Goal: Information Seeking & Learning: Compare options

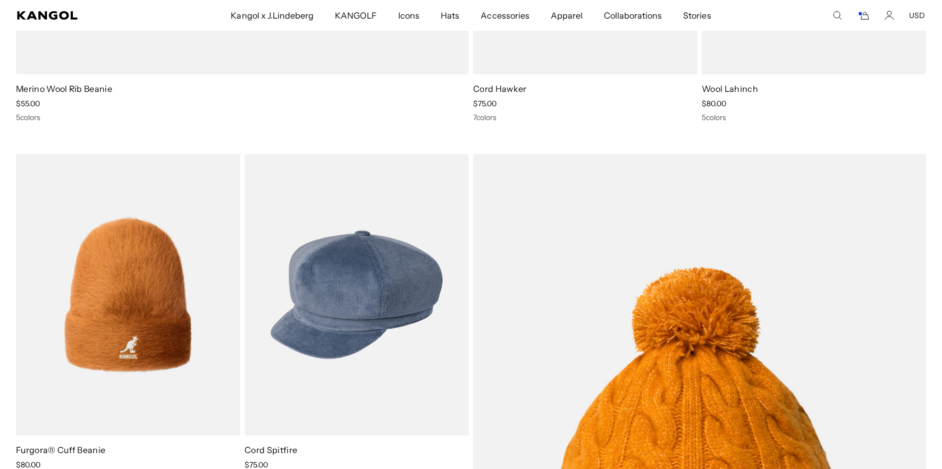
scroll to position [0, 219]
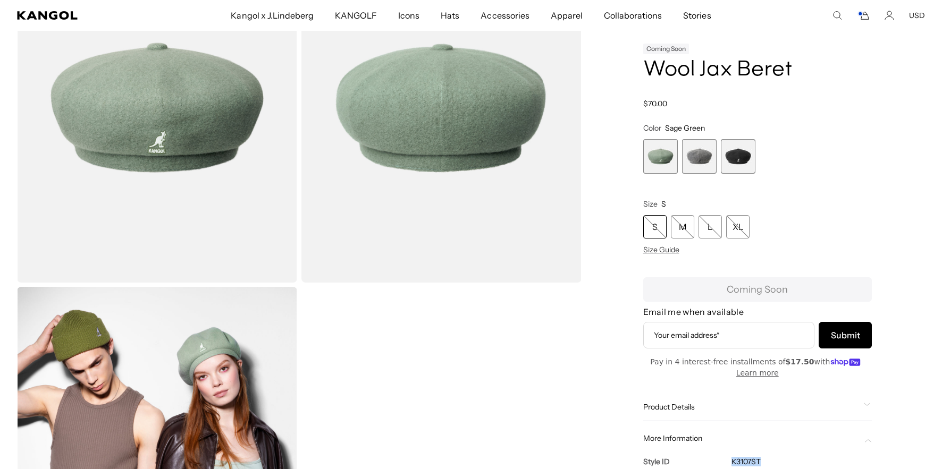
click at [696, 75] on h1 "Wool Jax Beret" at bounding box center [757, 69] width 229 height 23
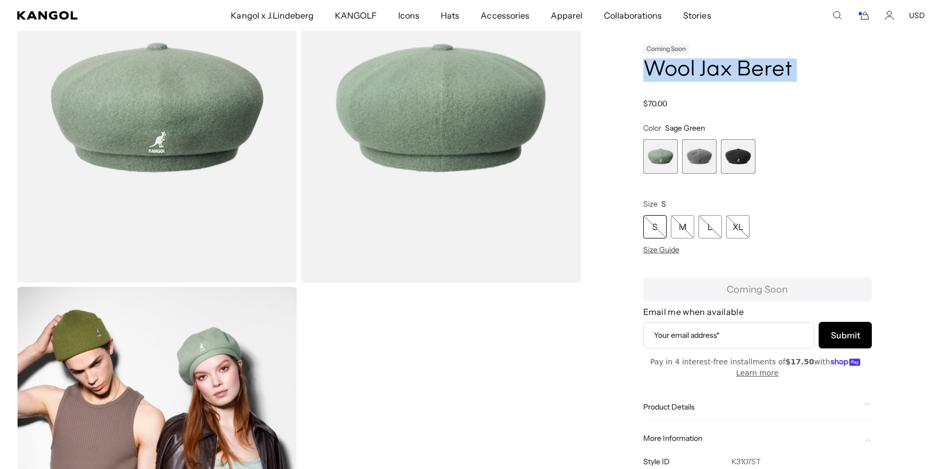
click at [696, 75] on h1 "Wool Jax Beret" at bounding box center [757, 69] width 229 height 23
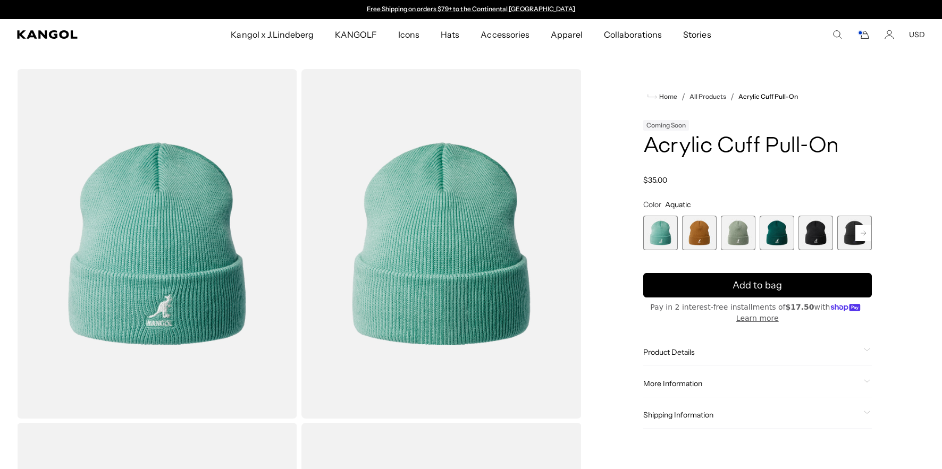
click at [668, 145] on h1 "Acrylic Cuff Pull-On" at bounding box center [757, 146] width 229 height 23
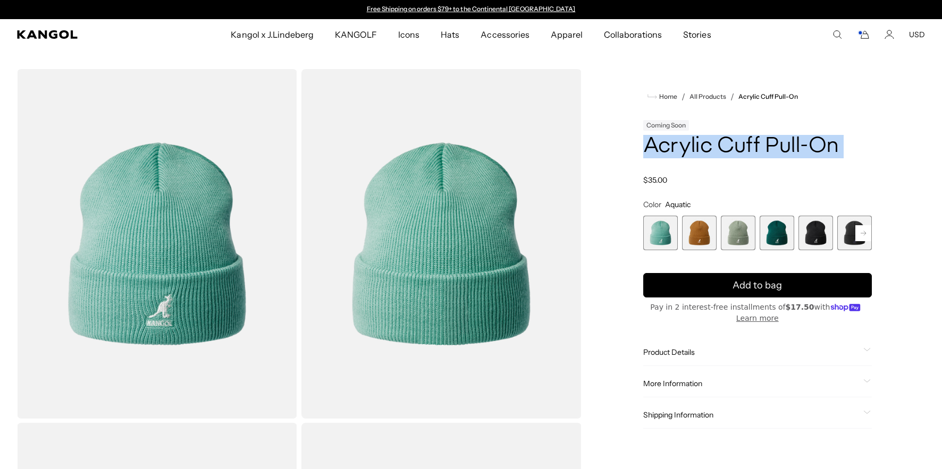
click at [668, 145] on h1 "Acrylic Cuff Pull-On" at bounding box center [757, 146] width 229 height 23
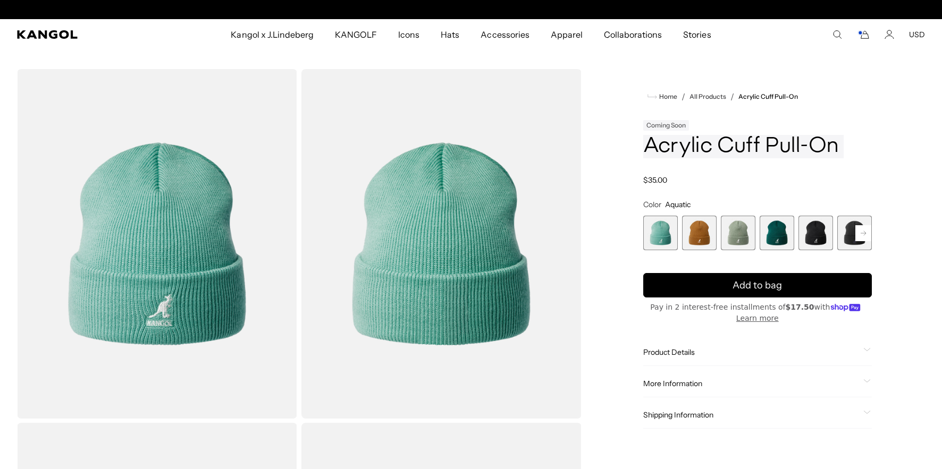
scroll to position [0, 219]
click at [681, 384] on span "More Information" at bounding box center [751, 384] width 216 height 10
click at [732, 405] on td "2978BC" at bounding box center [752, 407] width 63 height 21
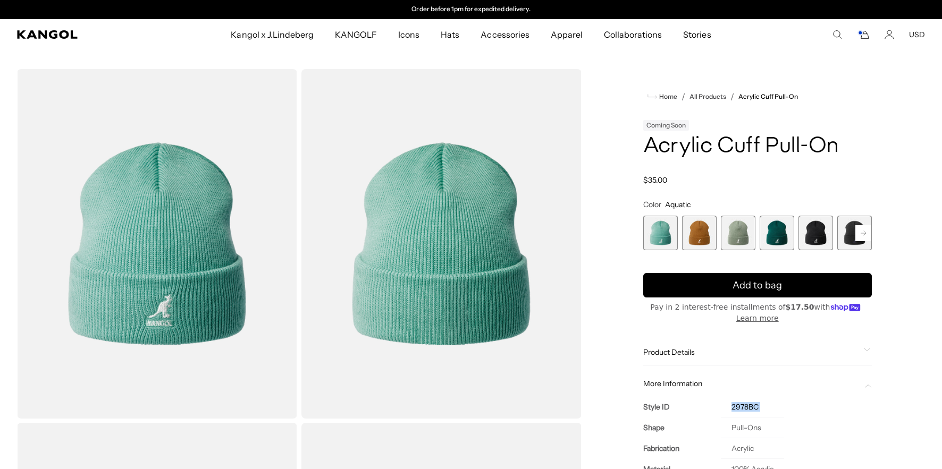
click at [732, 405] on td "2978BC" at bounding box center [752, 407] width 63 height 21
copy tbody "2978BC"
click at [724, 143] on h1 "Acrylic Cuff Pull-On" at bounding box center [757, 146] width 229 height 23
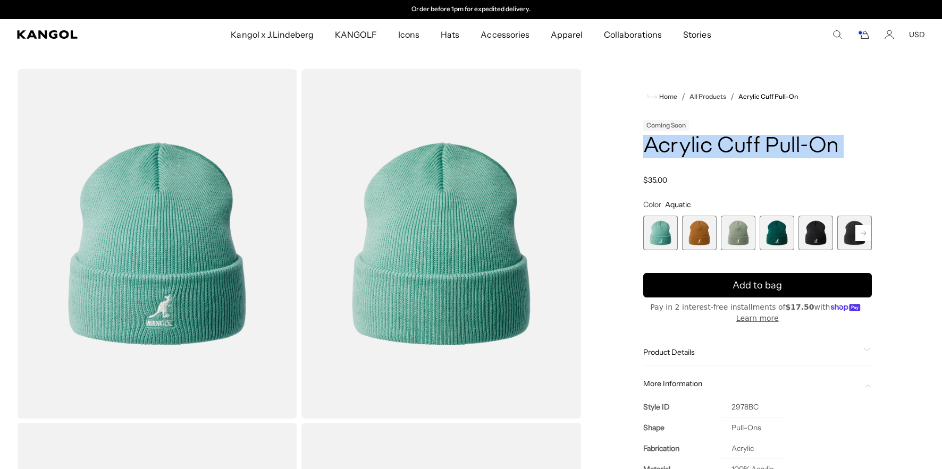
click at [724, 143] on h1 "Acrylic Cuff Pull-On" at bounding box center [757, 146] width 229 height 23
copy div "Acrylic Cuff Pull-On"
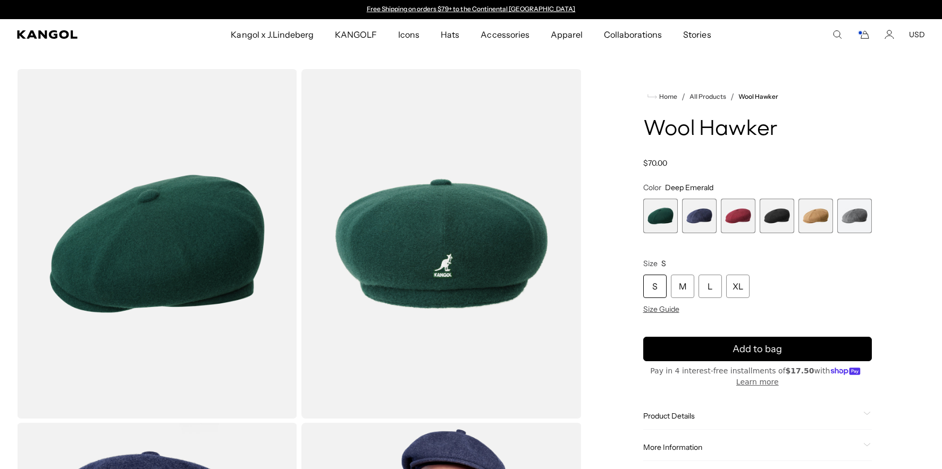
click at [704, 122] on h1 "Wool Hawker" at bounding box center [757, 129] width 229 height 23
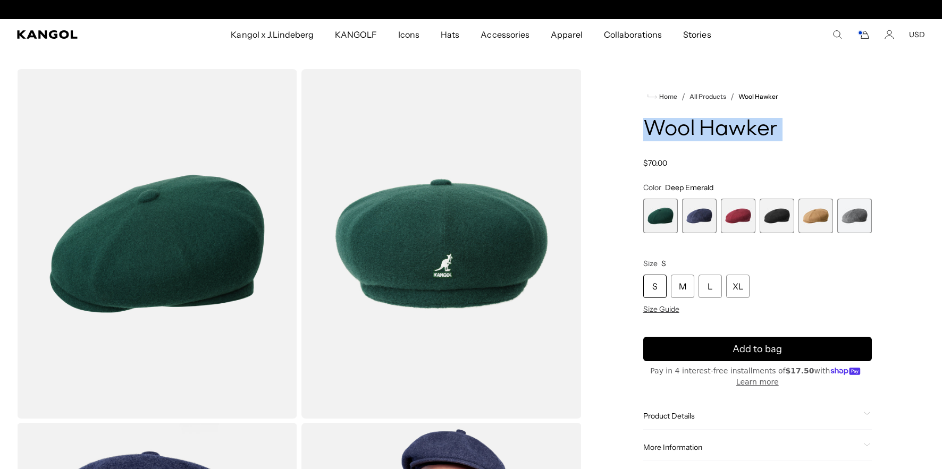
copy div "Wool Hawker"
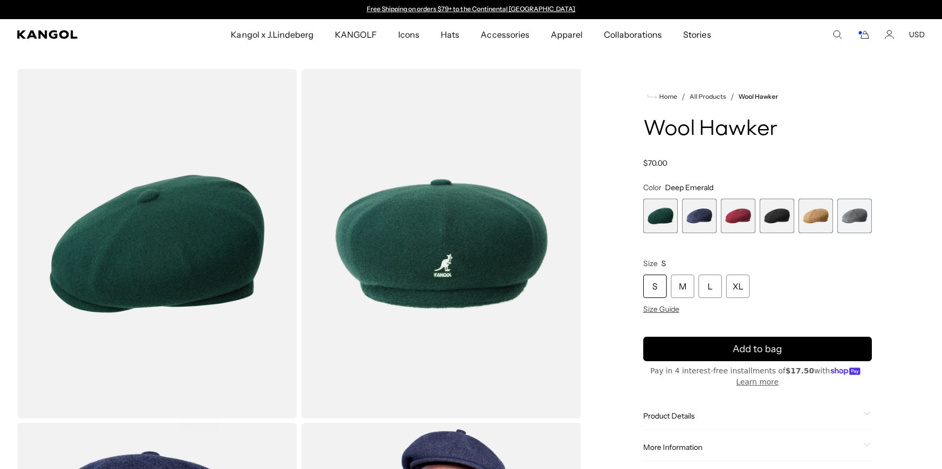
click at [670, 445] on span "More Information" at bounding box center [751, 448] width 216 height 10
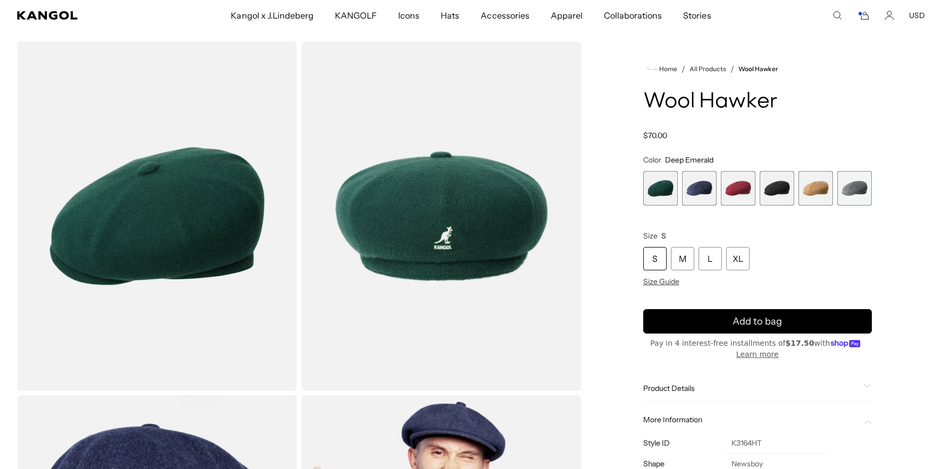
click at [733, 438] on td "K3164HT" at bounding box center [776, 443] width 110 height 21
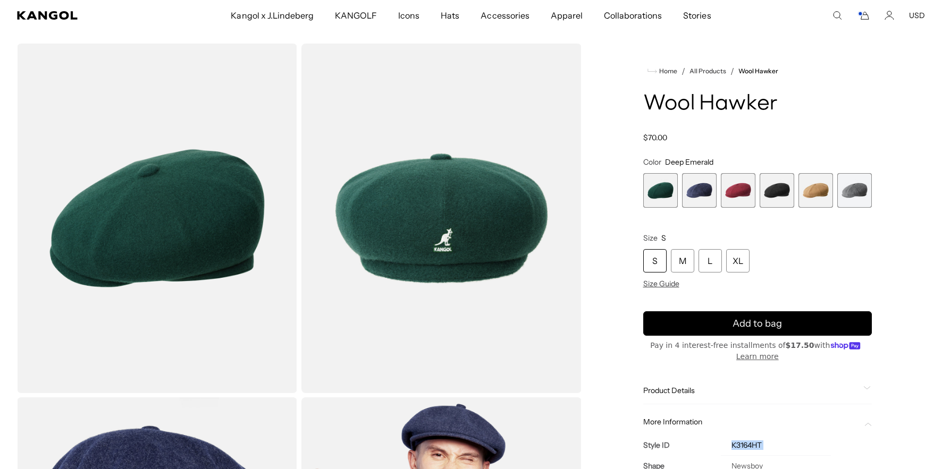
scroll to position [0, 219]
click at [733, 438] on td "K3164HT" at bounding box center [776, 445] width 110 height 21
copy tbody "K3164HT"
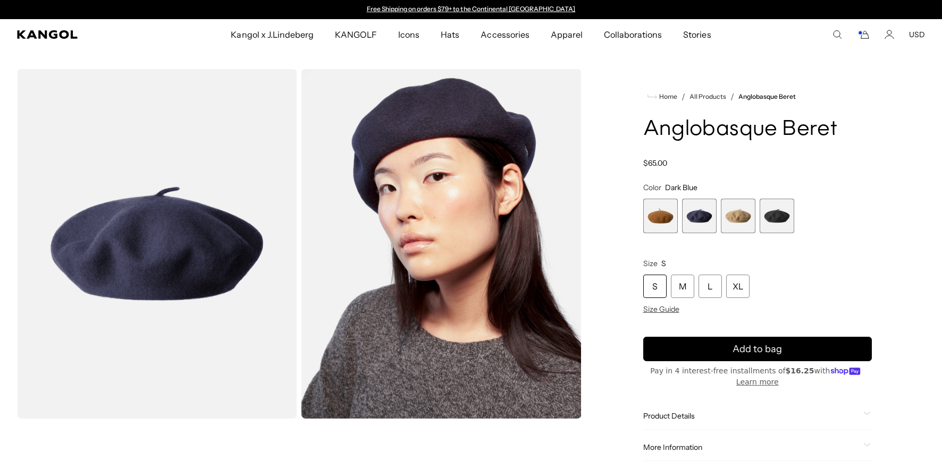
click at [700, 133] on h1 "Anglobasque Beret" at bounding box center [757, 129] width 229 height 23
click at [699, 133] on h1 "Anglobasque Beret" at bounding box center [757, 129] width 229 height 23
click at [703, 132] on h1 "Anglobasque Beret" at bounding box center [757, 129] width 229 height 23
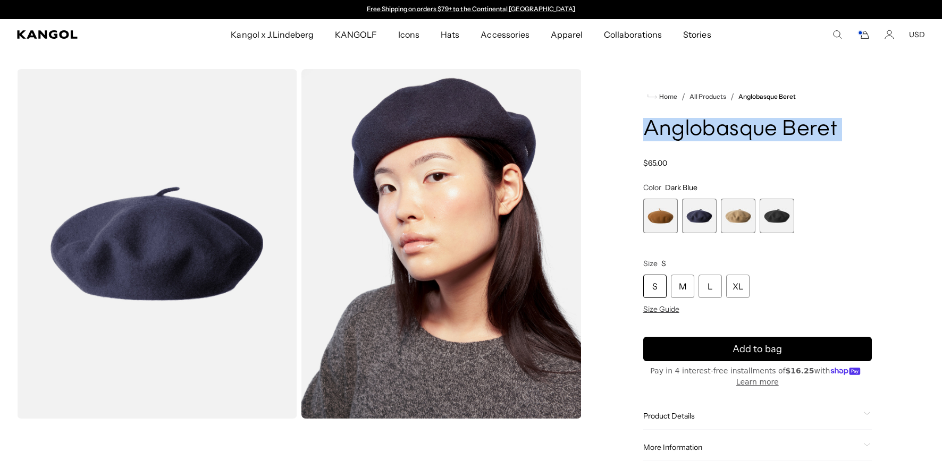
click at [703, 132] on h1 "Anglobasque Beret" at bounding box center [757, 129] width 229 height 23
copy div "Anglobasque Beret"
click at [764, 133] on h1 "Anglobasque Beret" at bounding box center [757, 129] width 229 height 23
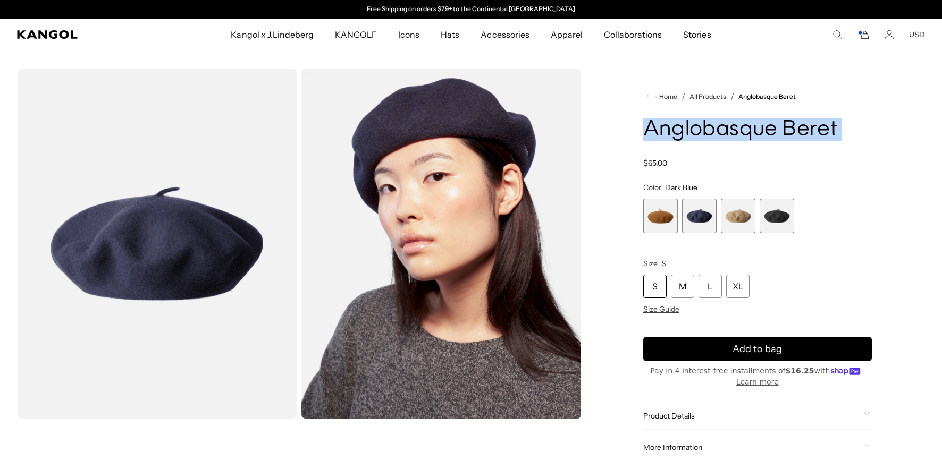
click at [764, 133] on h1 "Anglobasque Beret" at bounding box center [757, 129] width 229 height 23
copy div "Anglobasque Beret"
click at [694, 141] on h1 "Anglobasque Beret" at bounding box center [757, 129] width 229 height 23
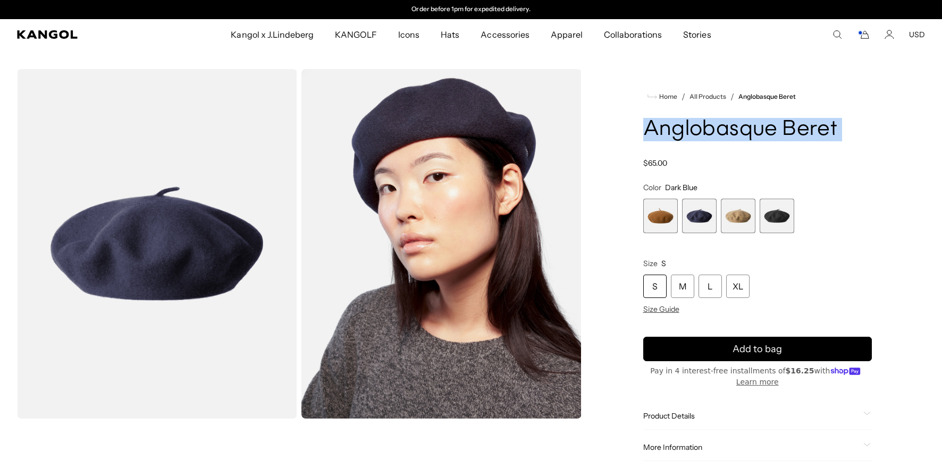
click at [694, 141] on h1 "Anglobasque Beret" at bounding box center [757, 129] width 229 height 23
copy div "Anglobasque Beret"
click at [780, 130] on h1 "Anglobasque Beret" at bounding box center [757, 129] width 229 height 23
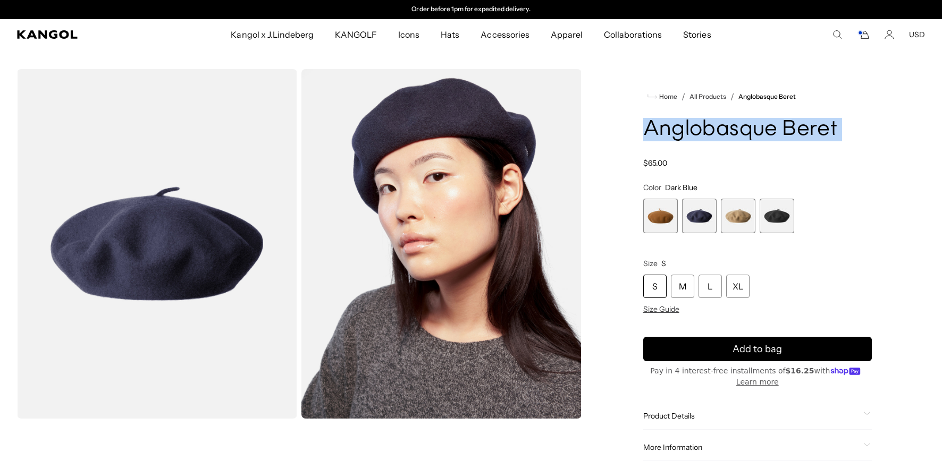
click at [780, 130] on h1 "Anglobasque Beret" at bounding box center [757, 129] width 229 height 23
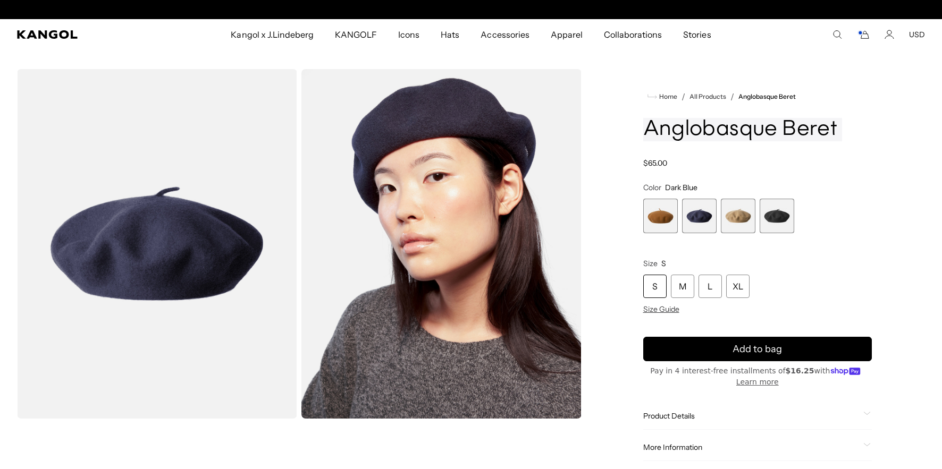
scroll to position [0, 0]
click at [667, 446] on span "More Information" at bounding box center [751, 448] width 216 height 10
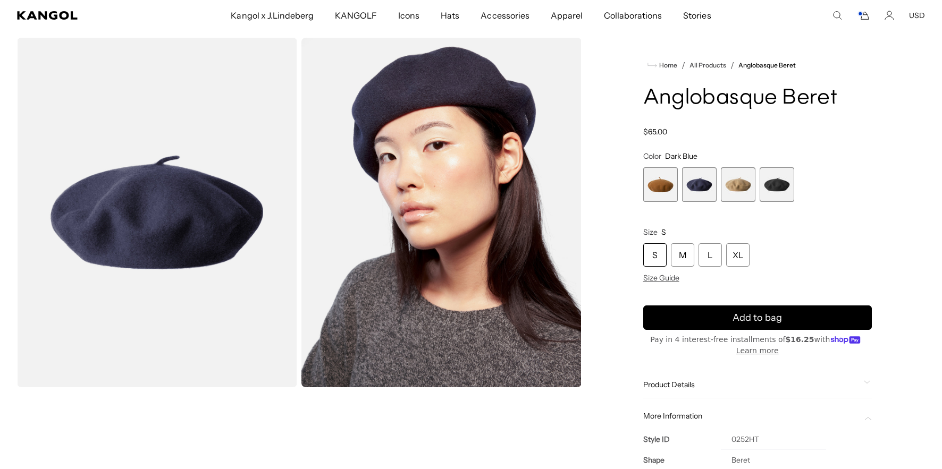
scroll to position [52, 0]
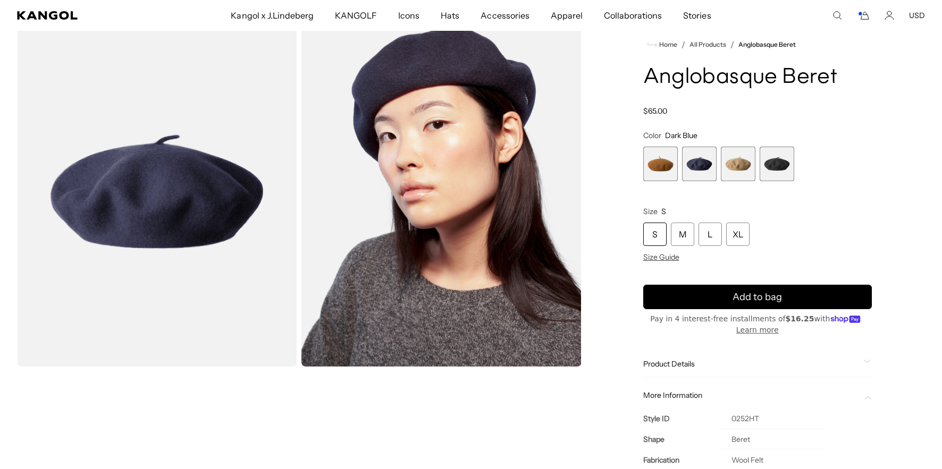
click at [736, 417] on td "0252HT" at bounding box center [773, 419] width 105 height 21
copy td "0252HT"
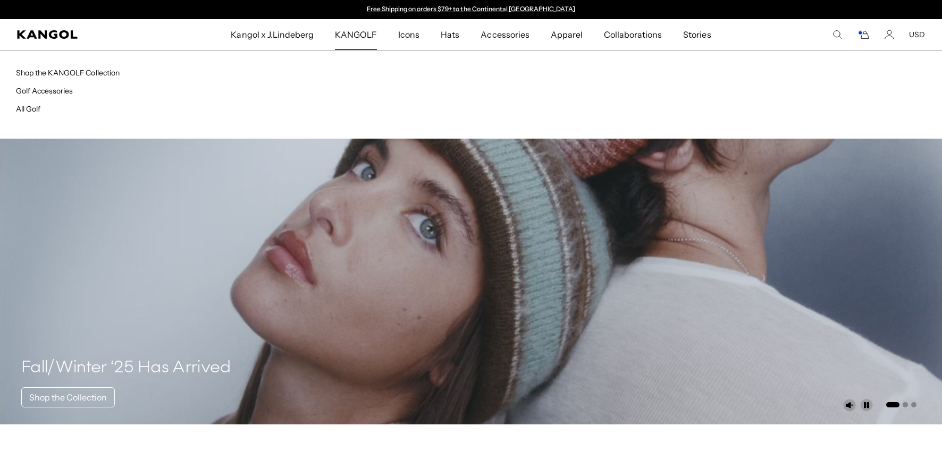
click at [361, 36] on span "KANGOLF" at bounding box center [356, 34] width 42 height 31
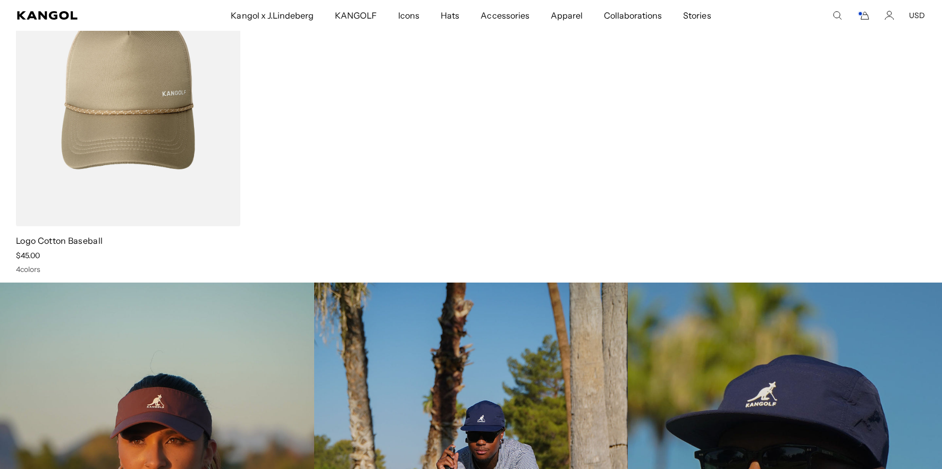
scroll to position [0, 219]
click at [831, 13] on div "Search here USD USD EUR" at bounding box center [857, 16] width 136 height 10
click at [835, 13] on icon "Search here" at bounding box center [837, 16] width 10 height 10
type input "*******"
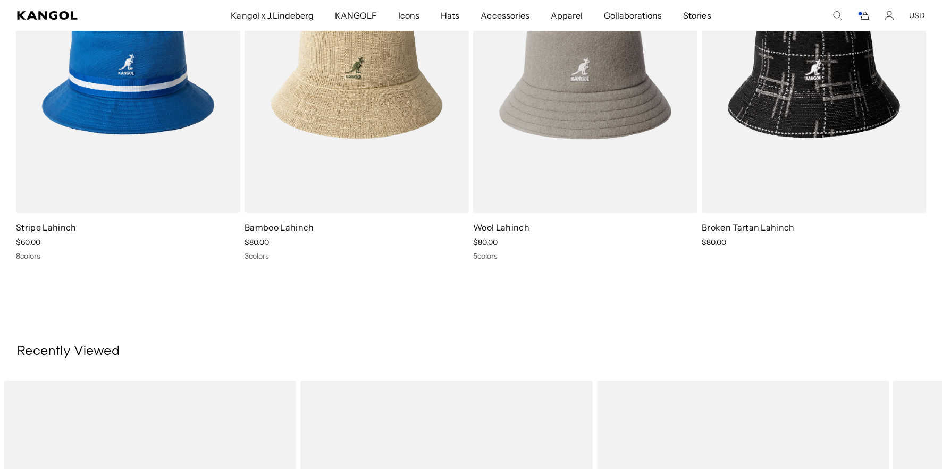
scroll to position [0, 219]
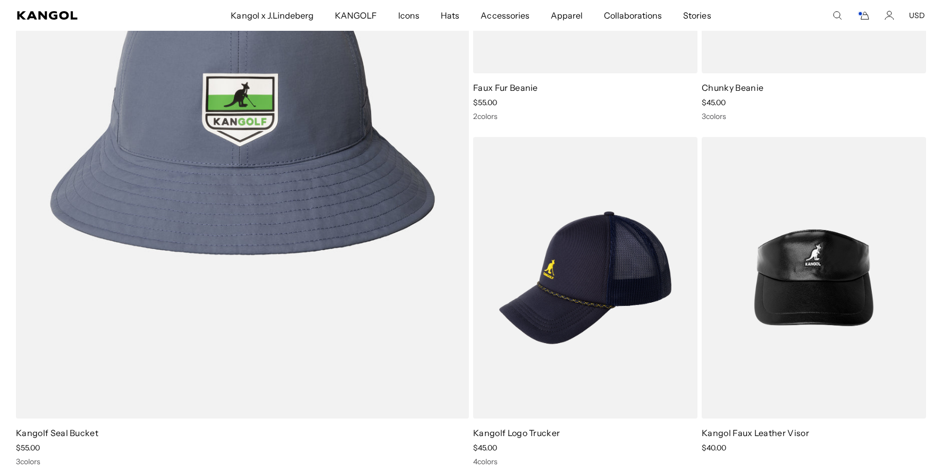
scroll to position [8076, 0]
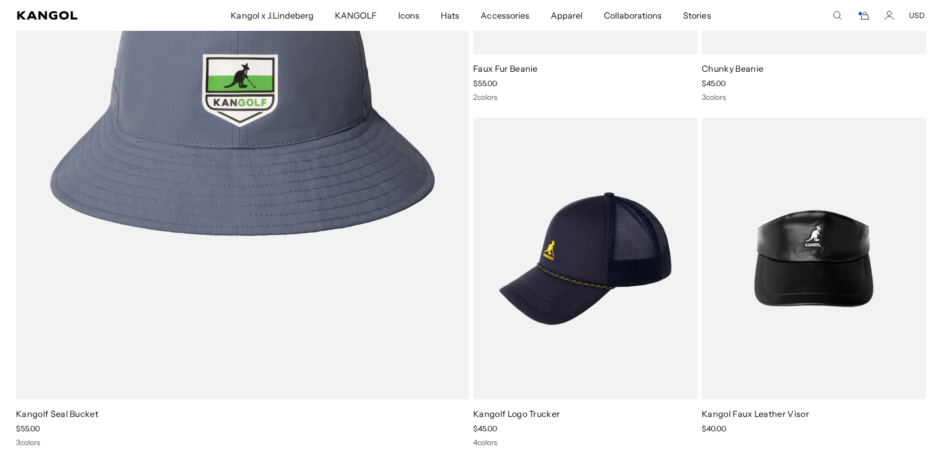
drag, startPoint x: 790, startPoint y: 117, endPoint x: 743, endPoint y: 23, distance: 105.5
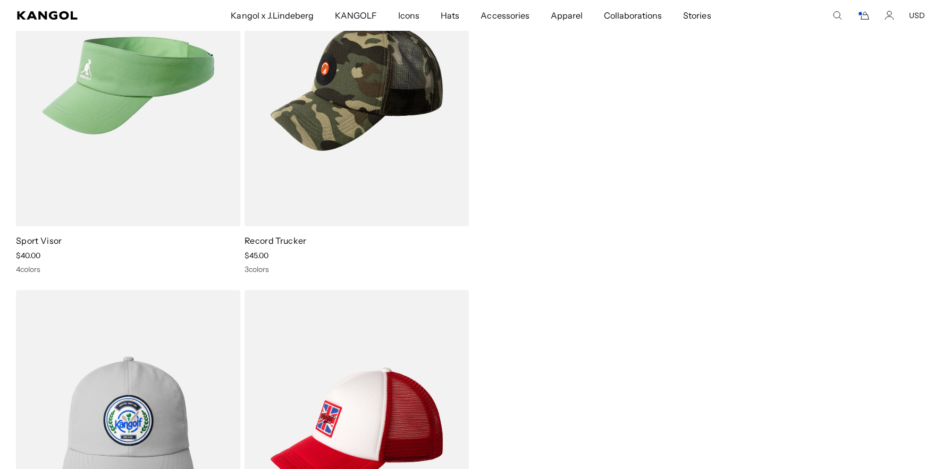
scroll to position [0, 0]
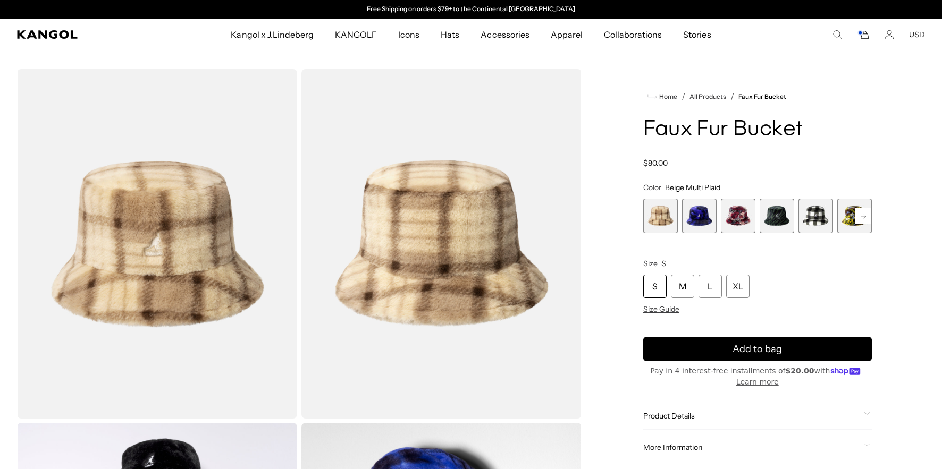
click at [676, 131] on h1 "Faux Fur Bucket" at bounding box center [757, 129] width 229 height 23
click at [674, 131] on h1 "Faux Fur Bucket" at bounding box center [757, 129] width 229 height 23
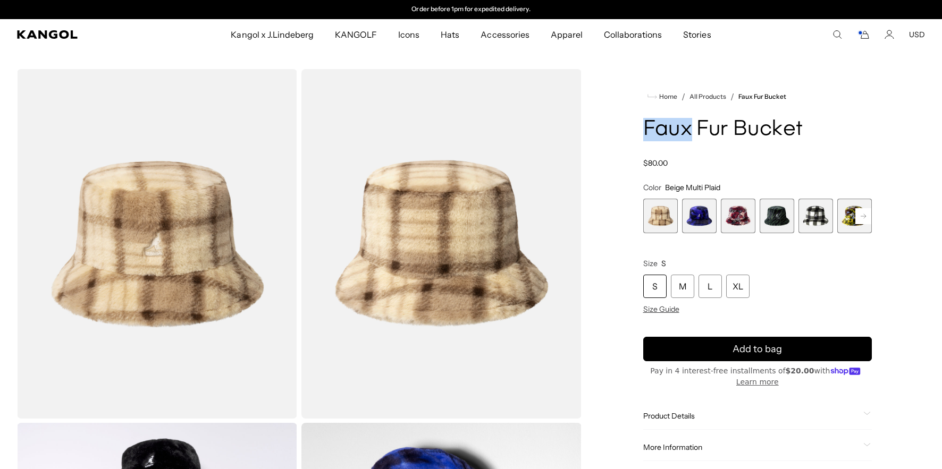
click at [674, 131] on h1 "Faux Fur Bucket" at bounding box center [757, 129] width 229 height 23
click at [674, 130] on h1 "Faux Fur Bucket" at bounding box center [757, 129] width 229 height 23
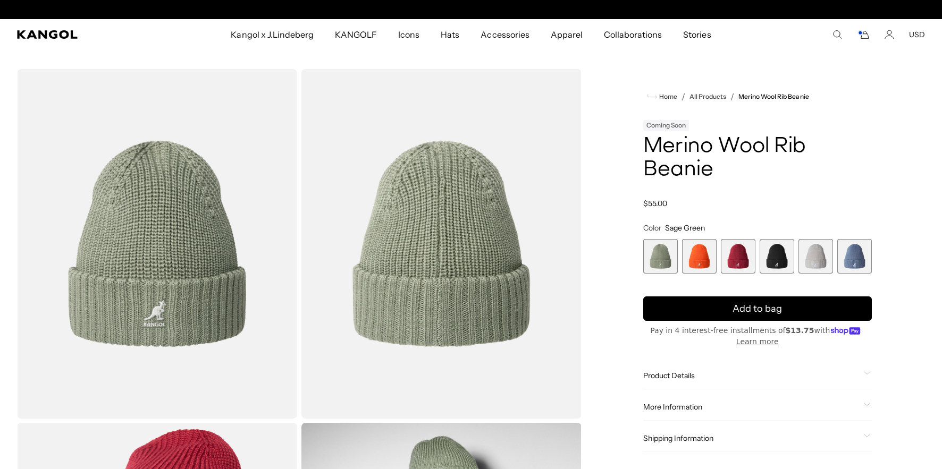
click at [679, 163] on h1 "Merino Wool Rib Beanie" at bounding box center [757, 158] width 229 height 47
click at [705, 175] on h1 "Merino Wool Rib Beanie" at bounding box center [757, 158] width 229 height 47
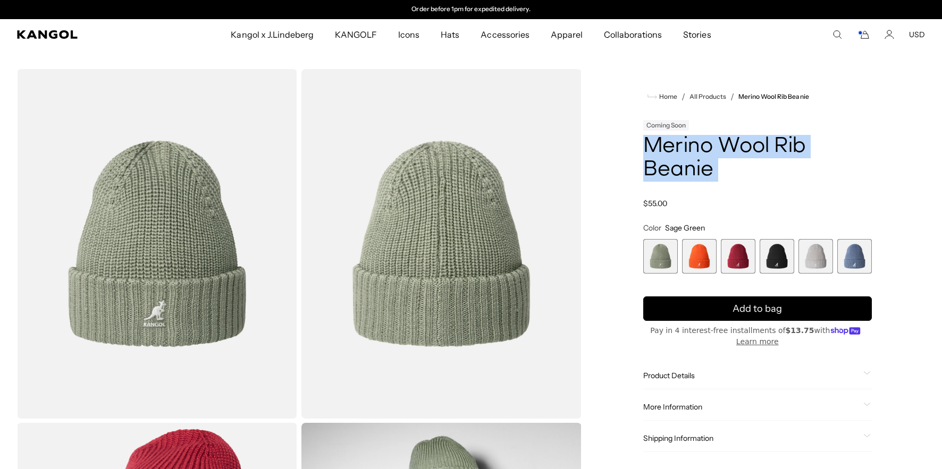
click at [705, 175] on h1 "Merino Wool Rib Beanie" at bounding box center [757, 158] width 229 height 47
copy div "Merino Wool Rib Beanie"
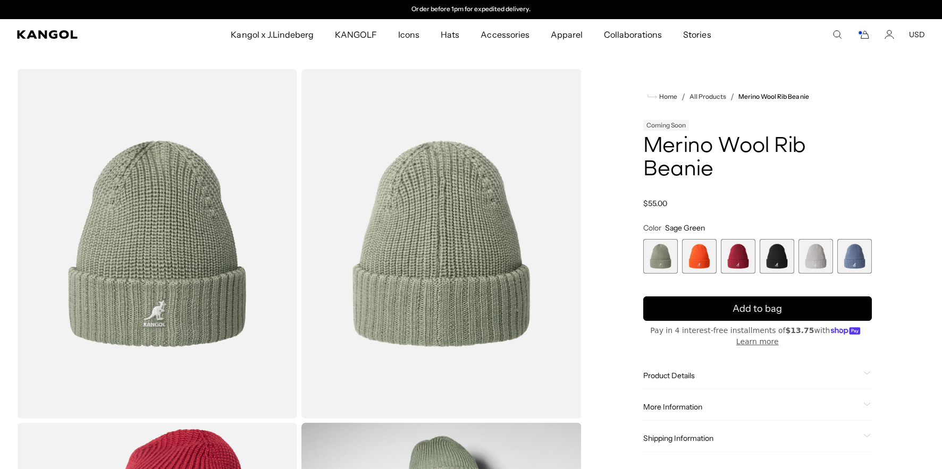
click at [679, 405] on span "More Information" at bounding box center [751, 407] width 216 height 10
click at [746, 423] on td "K3663" at bounding box center [771, 430] width 100 height 21
click at [745, 428] on td "K3663" at bounding box center [771, 430] width 100 height 21
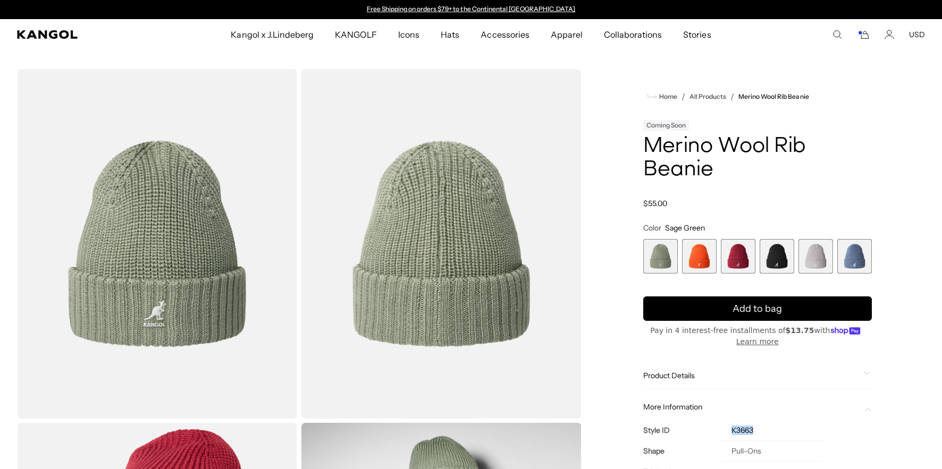
copy td "K3663"
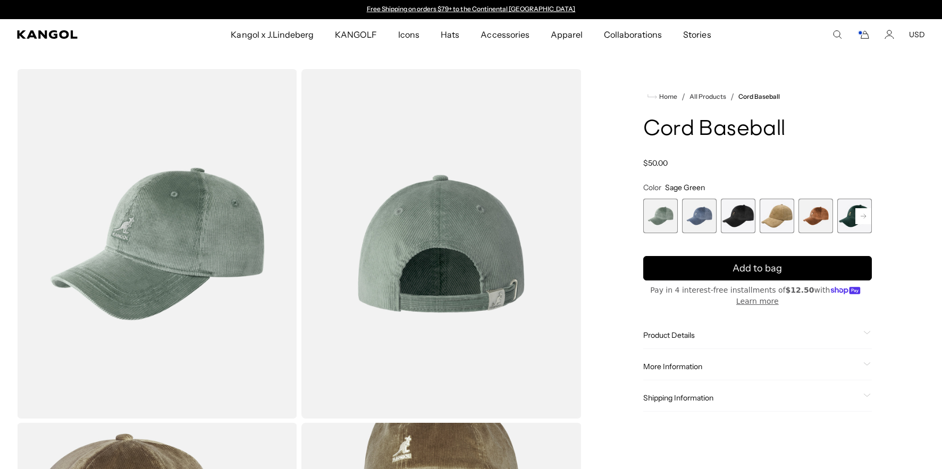
click at [729, 135] on h1 "Cord Baseball" at bounding box center [757, 129] width 229 height 23
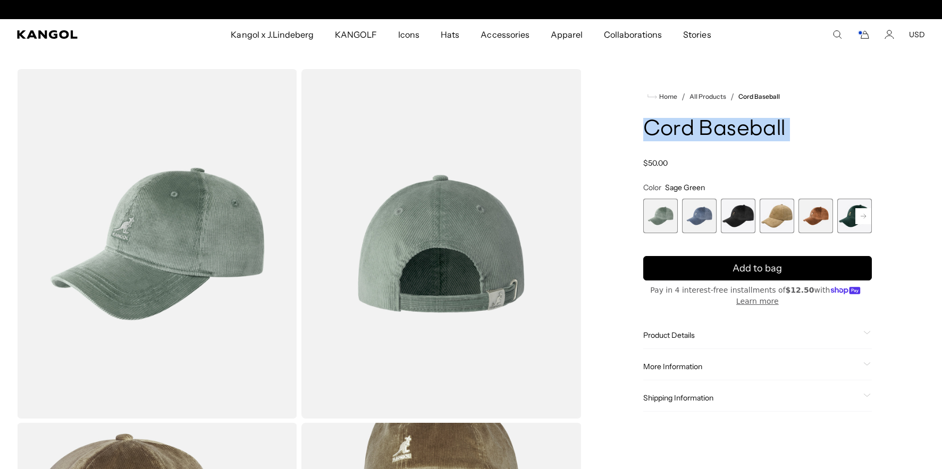
scroll to position [0, 219]
copy div "Cord Baseball"
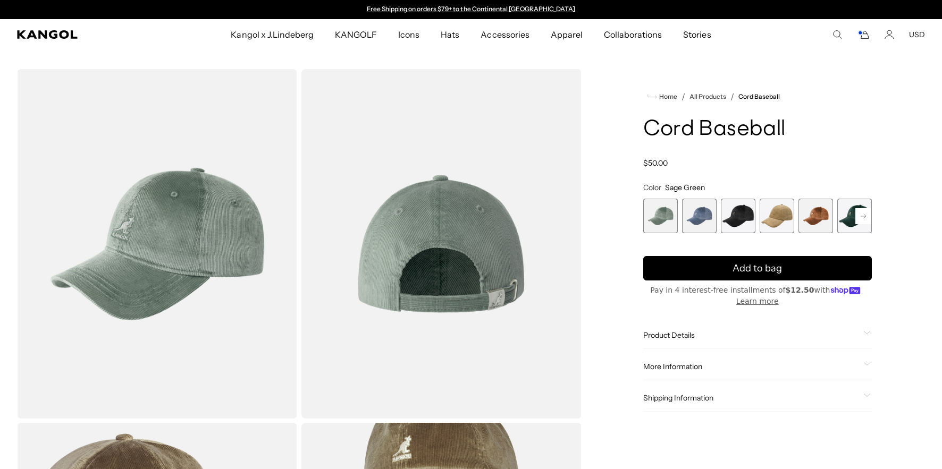
click at [680, 367] on span "More Information" at bounding box center [751, 367] width 216 height 10
click at [742, 392] on td "K5206HT" at bounding box center [773, 390] width 104 height 21
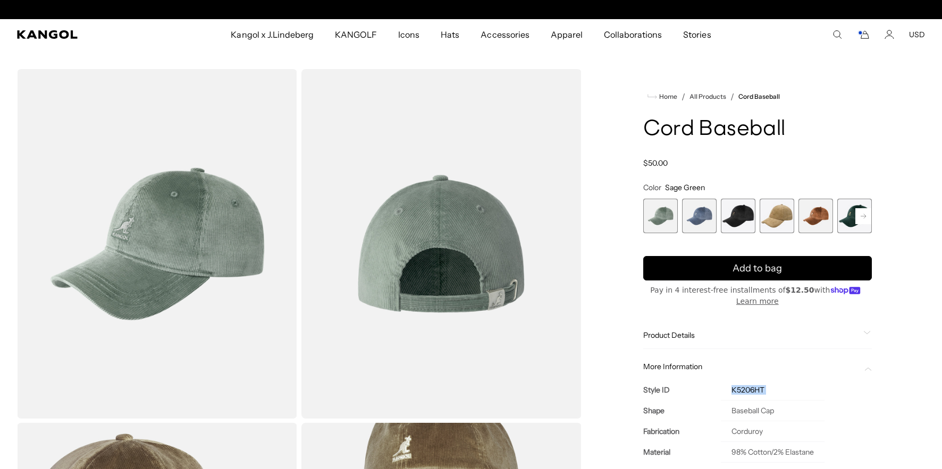
copy tbody "K5206HT"
click at [833, 35] on icon "Search here" at bounding box center [837, 35] width 10 height 10
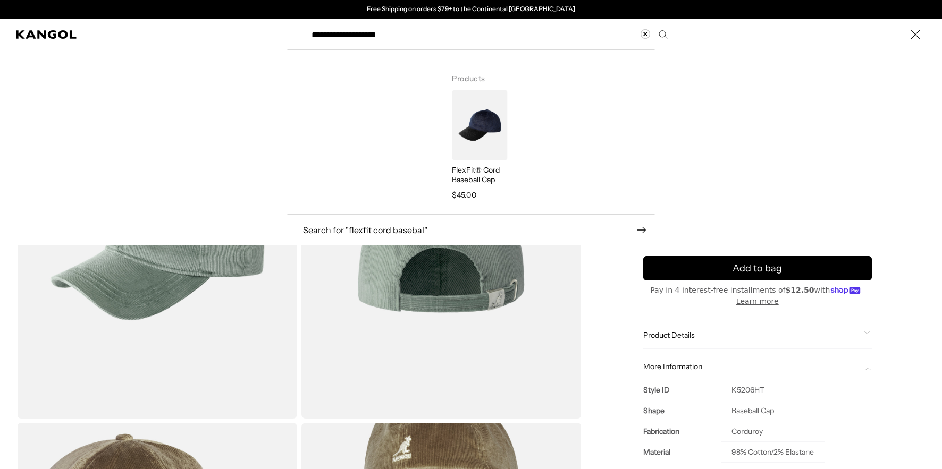
type input "**********"
click at [503, 102] on img "Search here" at bounding box center [479, 125] width 55 height 70
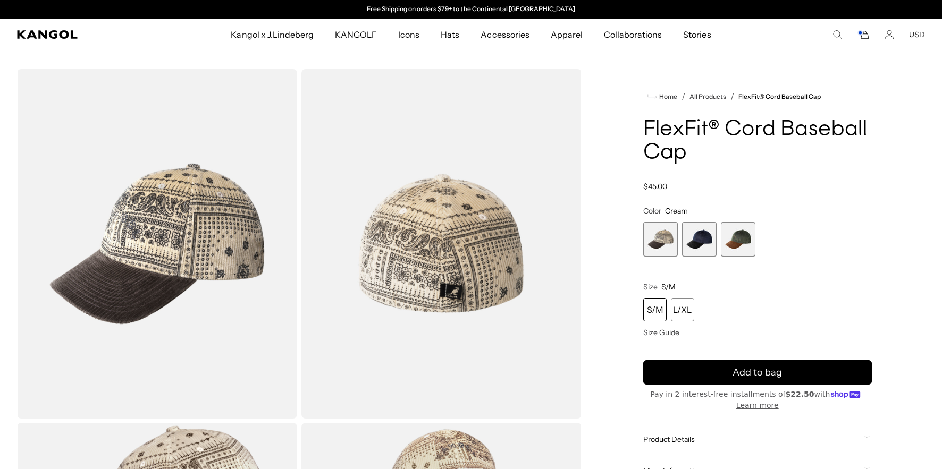
click at [690, 130] on h1 "FlexFit® Cord Baseball Cap" at bounding box center [757, 141] width 229 height 47
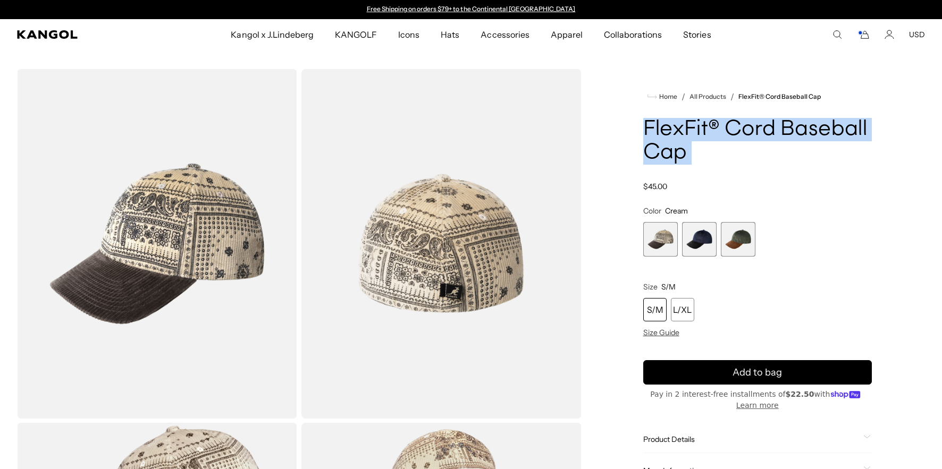
click at [690, 130] on h1 "FlexFit® Cord Baseball Cap" at bounding box center [757, 141] width 229 height 47
copy div "FlexFit® Cord Baseball Cap"
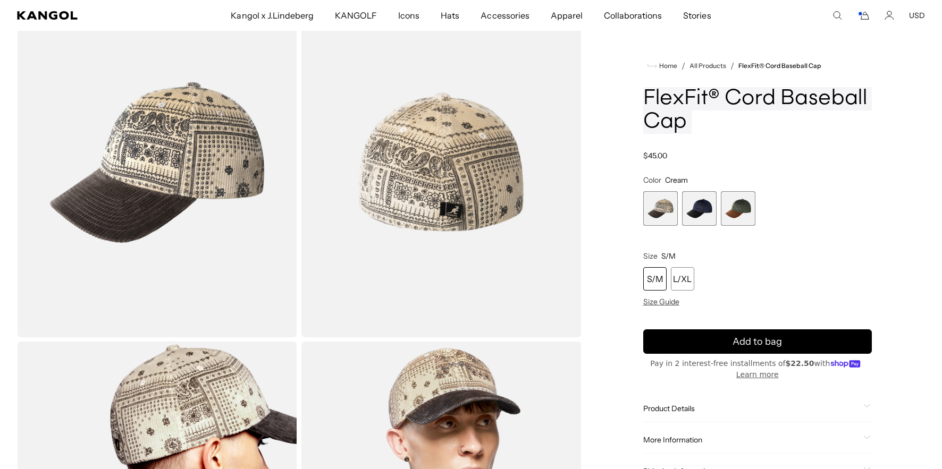
scroll to position [98, 0]
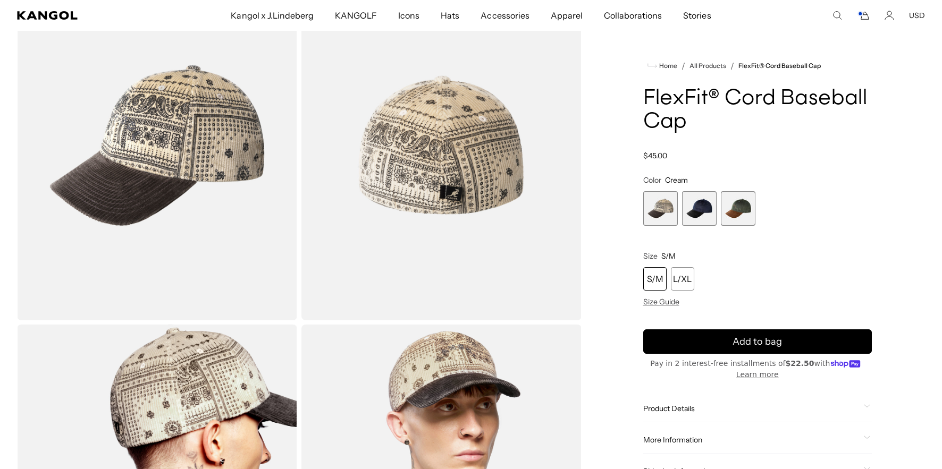
click at [675, 441] on span "More Information" at bounding box center [751, 440] width 216 height 10
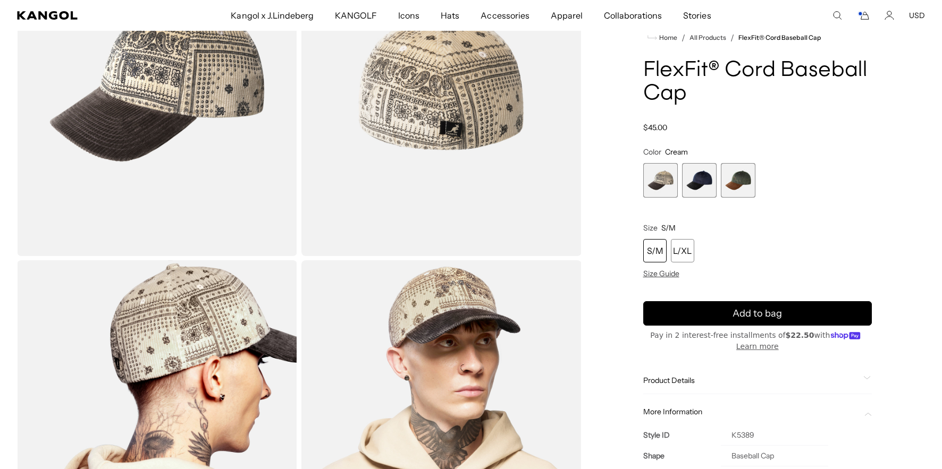
click at [740, 433] on td "K5389" at bounding box center [774, 435] width 107 height 21
copy td "K5389"
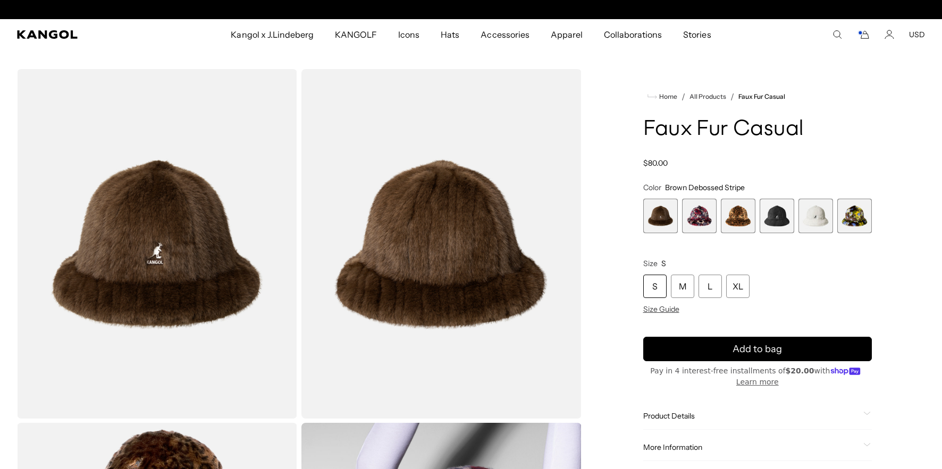
scroll to position [0, 219]
click at [695, 132] on h1 "Faux Fur Casual" at bounding box center [757, 129] width 229 height 23
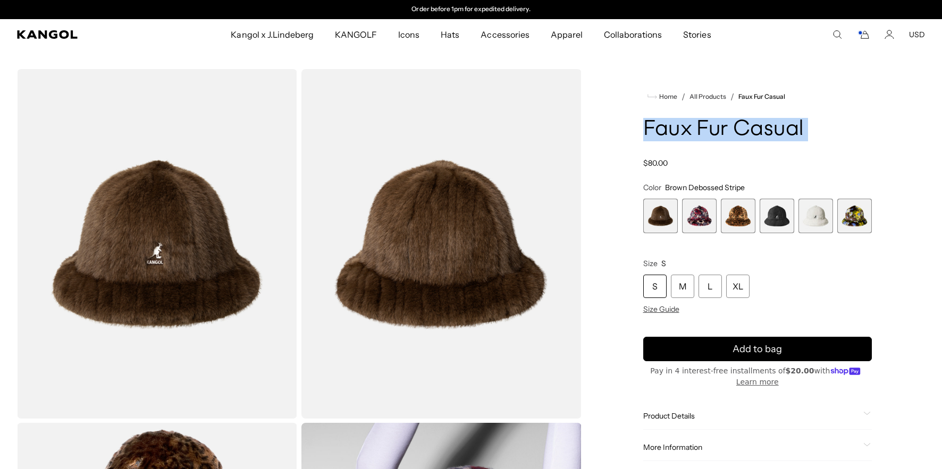
click at [695, 131] on h1 "Faux Fur Casual" at bounding box center [757, 129] width 229 height 23
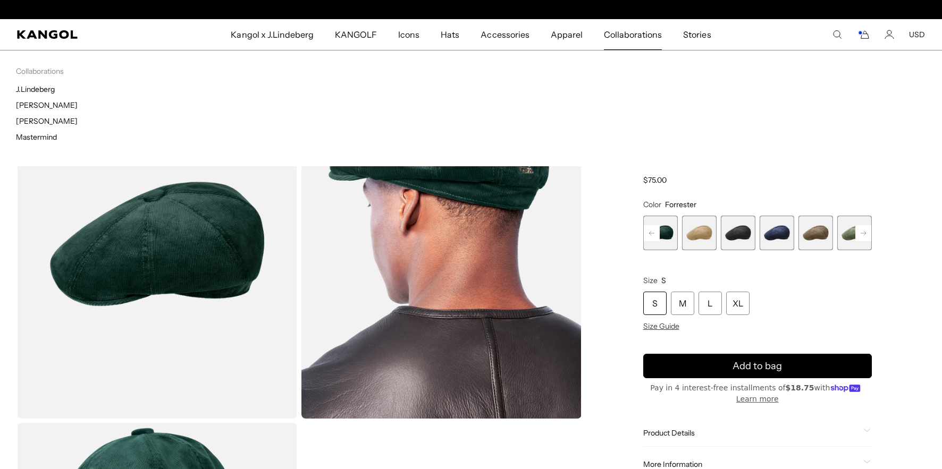
scroll to position [0, 219]
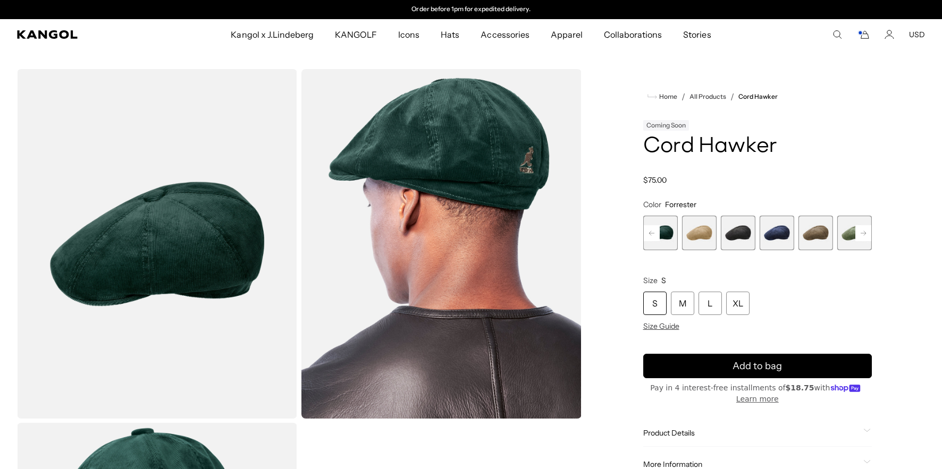
click at [696, 148] on h1 "Cord Hawker" at bounding box center [757, 146] width 229 height 23
copy div "Cord Hawker"
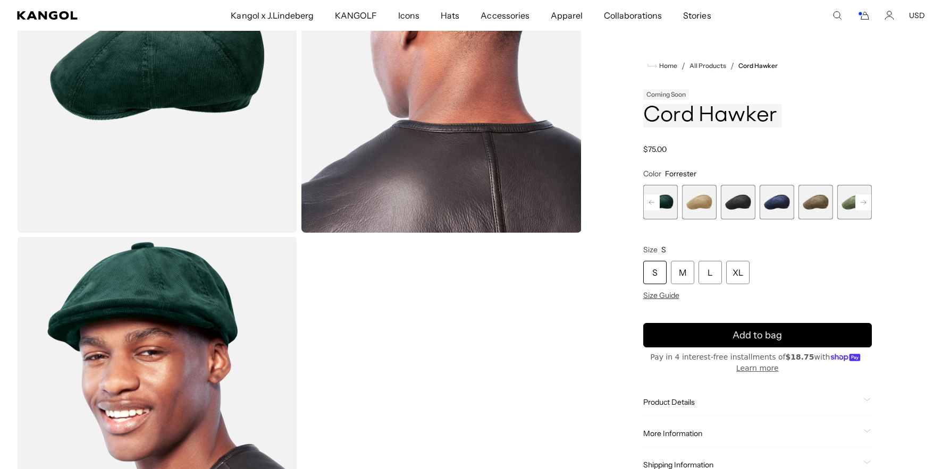
scroll to position [206, 0]
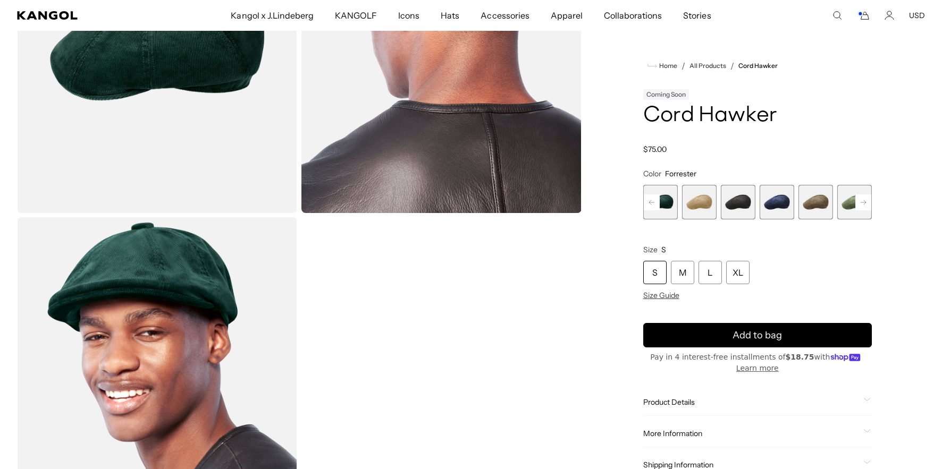
click at [670, 436] on span "More Information" at bounding box center [751, 434] width 216 height 10
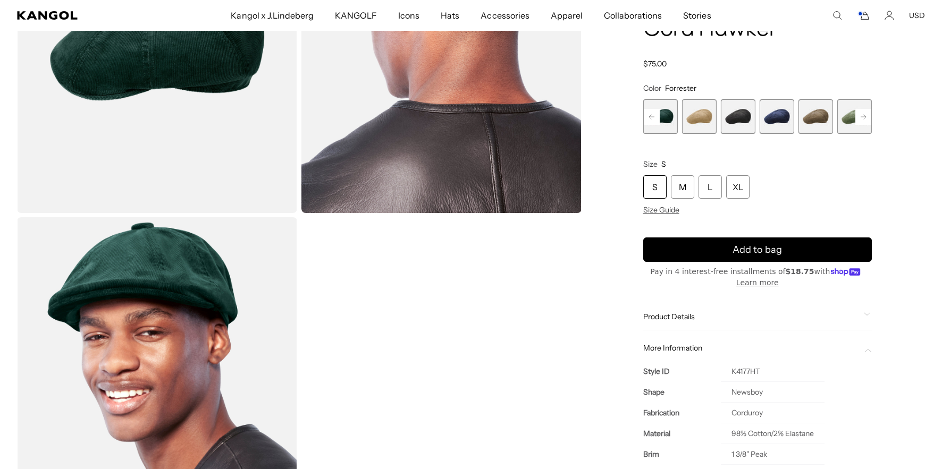
click at [750, 379] on td "K4177HT" at bounding box center [773, 371] width 104 height 21
drag, startPoint x: 750, startPoint y: 379, endPoint x: 748, endPoint y: 373, distance: 6.2
click at [750, 378] on td "K4177HT" at bounding box center [773, 371] width 104 height 21
click at [747, 370] on td "K4177HT" at bounding box center [773, 371] width 104 height 21
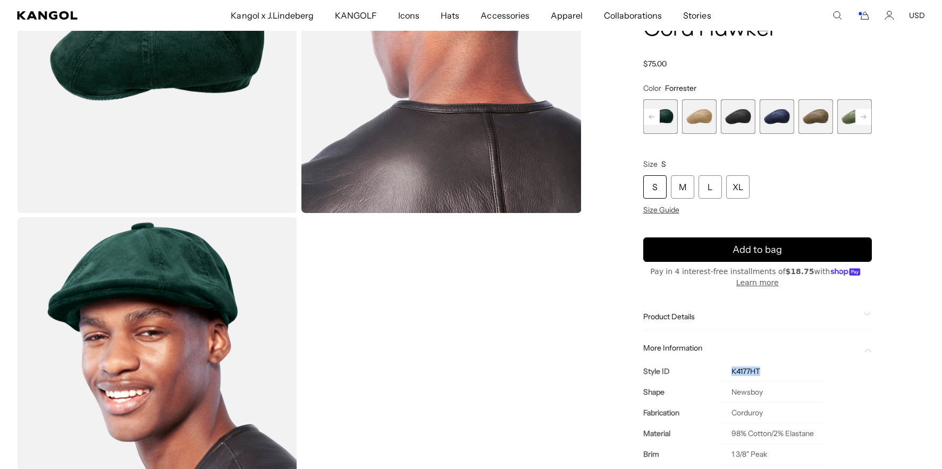
click at [747, 370] on td "K4177HT" at bounding box center [773, 371] width 104 height 21
copy td "K4177HT"
click at [686, 44] on div "Coming Soon Cord Hawker Regular price $75.00 Regular price Sale price $75.00" at bounding box center [757, 35] width 229 height 67
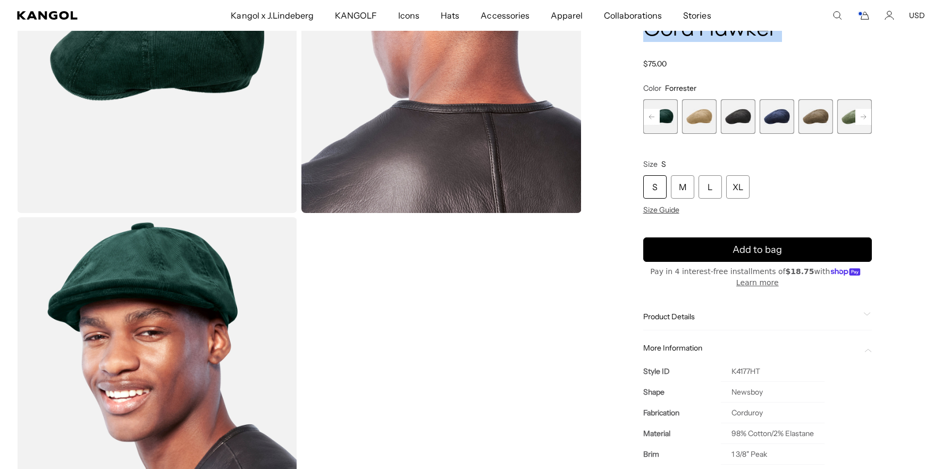
copy div "Cord Hawker"
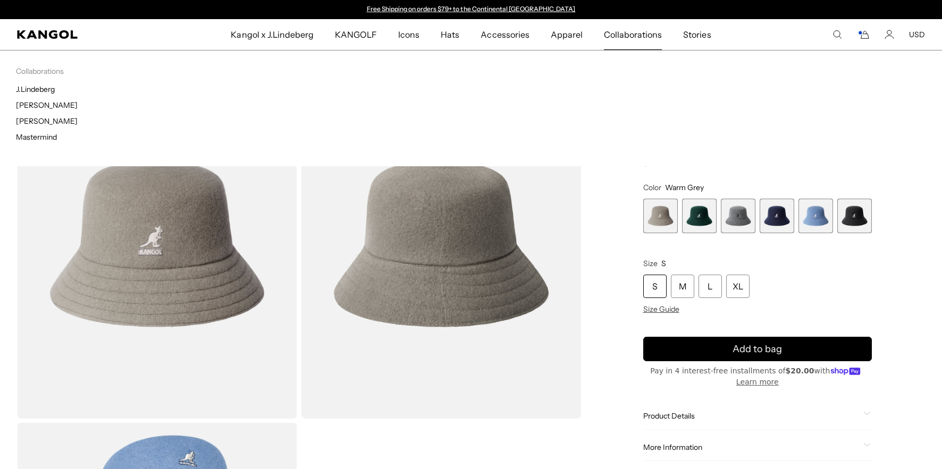
click at [685, 134] on div "Collaborations Collaborations J.Lindeberg [PERSON_NAME] [PERSON_NAME] Mastermind" at bounding box center [471, 108] width 942 height 116
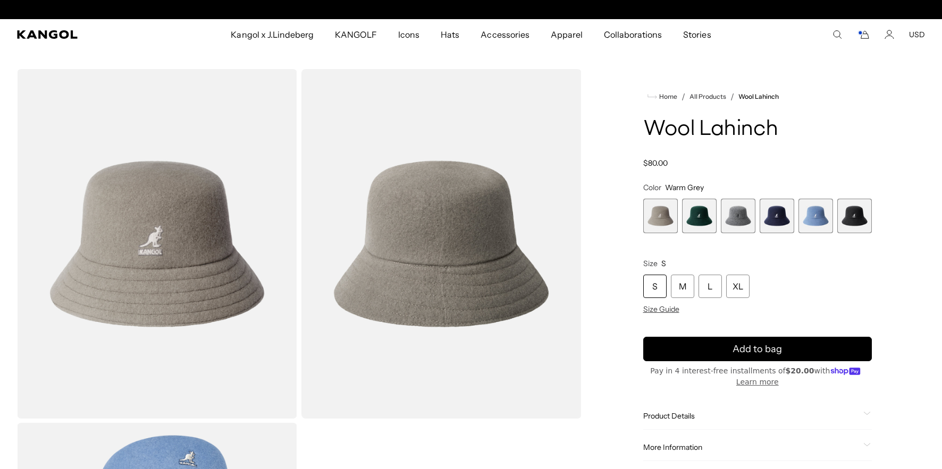
click at [673, 129] on h1 "Wool Lahinch" at bounding box center [757, 129] width 229 height 23
click at [674, 129] on h1 "Wool Lahinch" at bounding box center [757, 129] width 229 height 23
copy div "Wool Lahinch"
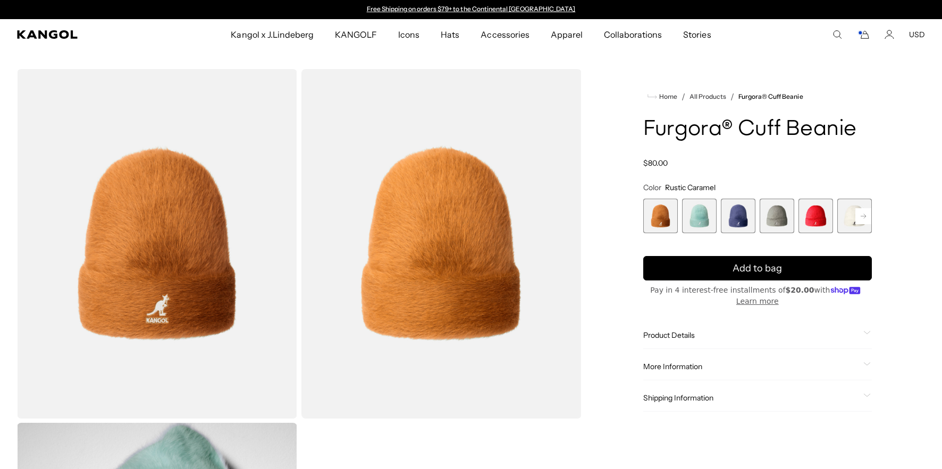
click at [694, 136] on h1 "Furgora® Cuff Beanie" at bounding box center [757, 129] width 229 height 23
copy div "Furgora® Cuff Beanie"
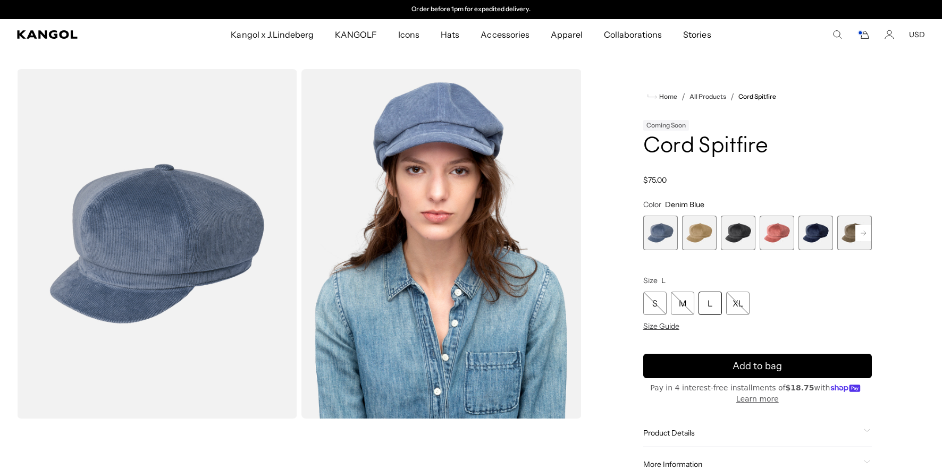
click at [682, 148] on h1 "Cord Spitfire" at bounding box center [757, 146] width 229 height 23
copy div "Cord Spitfire"
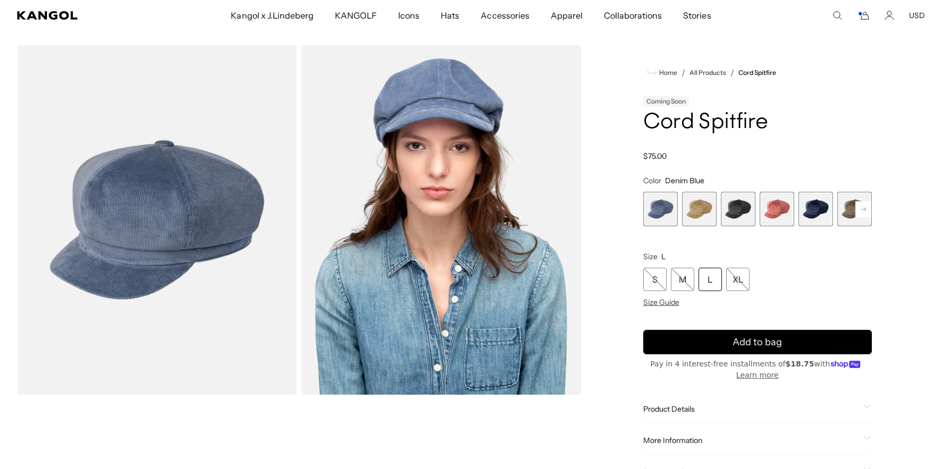
click at [682, 440] on span "More Information" at bounding box center [751, 441] width 216 height 10
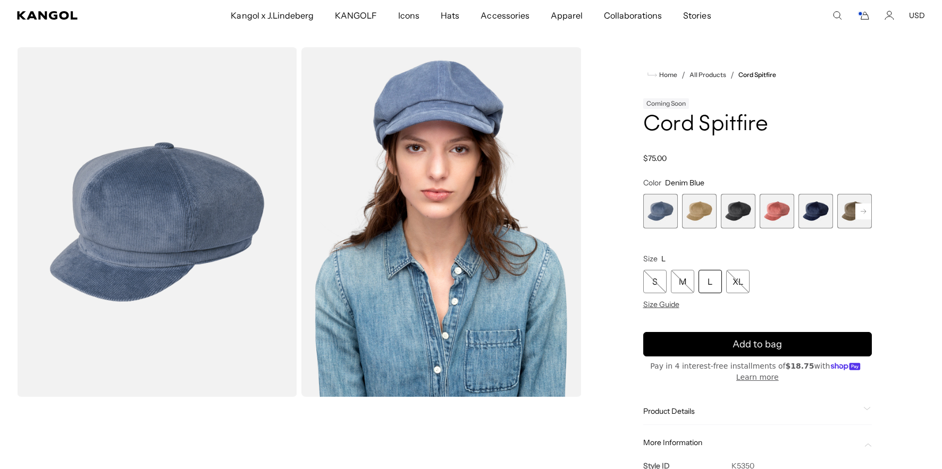
scroll to position [22, 0]
click at [736, 462] on td "K5350" at bounding box center [772, 465] width 103 height 21
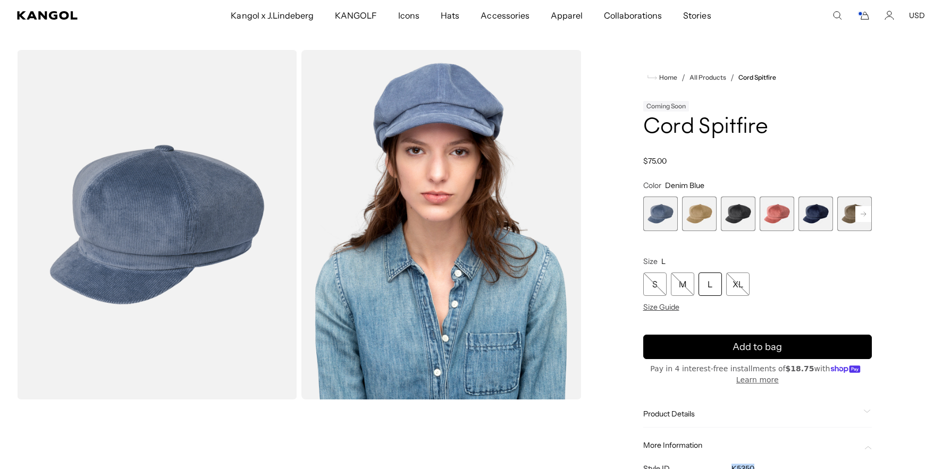
copy td "K5350"
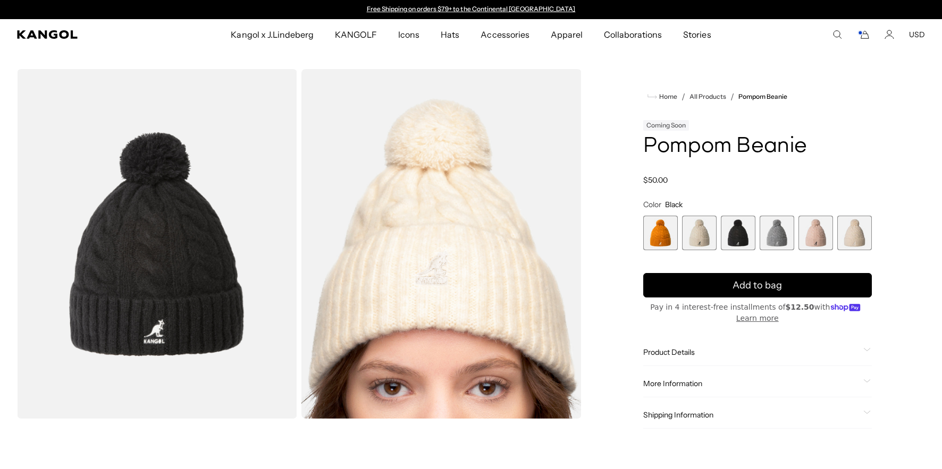
click at [674, 151] on h1 "Pompom Beanie" at bounding box center [757, 146] width 229 height 23
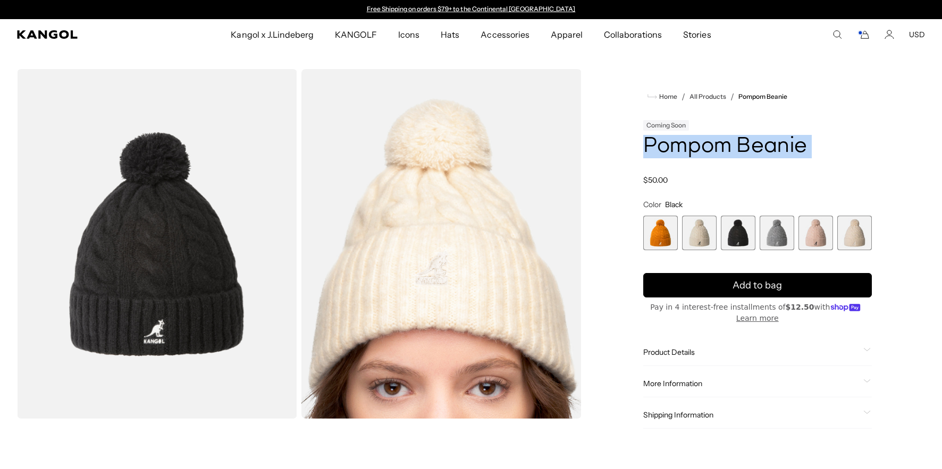
click at [674, 151] on h1 "Pompom Beanie" at bounding box center [757, 146] width 229 height 23
copy div "Pompom Beanie"
click at [664, 227] on span "1 of 6" at bounding box center [660, 233] width 35 height 35
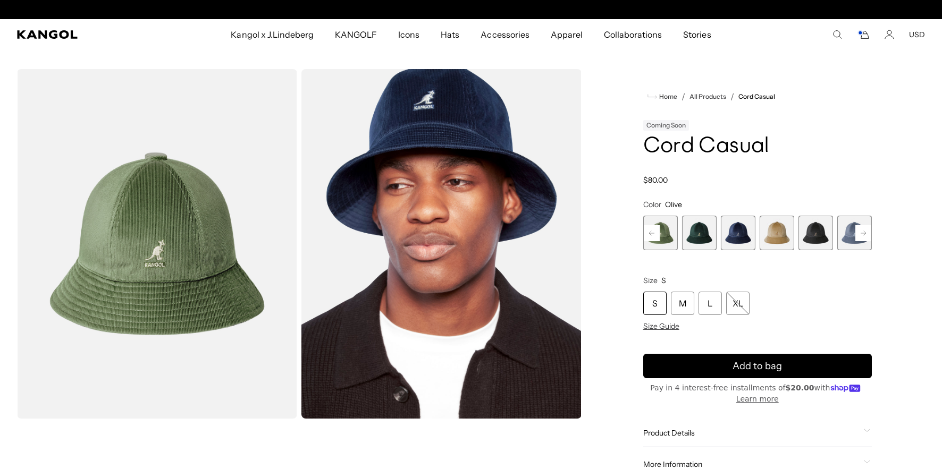
scroll to position [0, 219]
click at [706, 164] on div "Coming Soon Cord Casual Regular price $80.00 Regular price Sale price $80.00" at bounding box center [757, 151] width 229 height 67
click at [700, 149] on h1 "Cord Casual" at bounding box center [757, 146] width 229 height 23
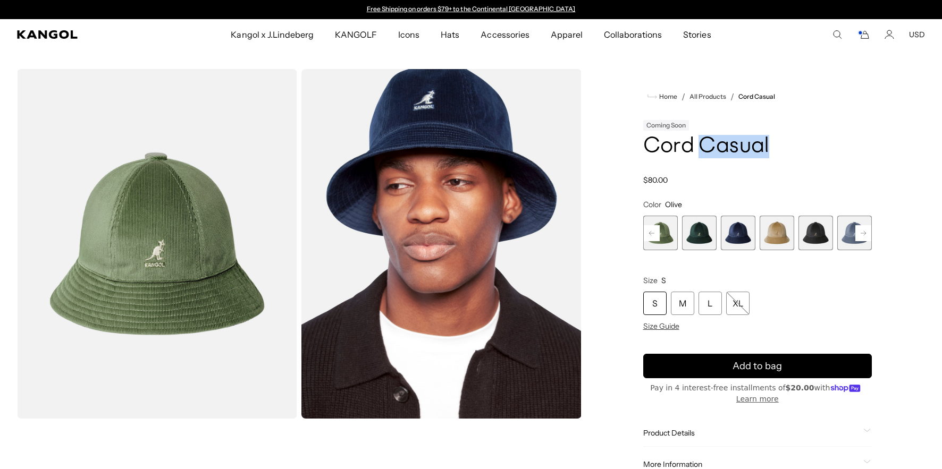
click at [700, 149] on h1 "Cord Casual" at bounding box center [757, 146] width 229 height 23
copy div "Cord Casual"
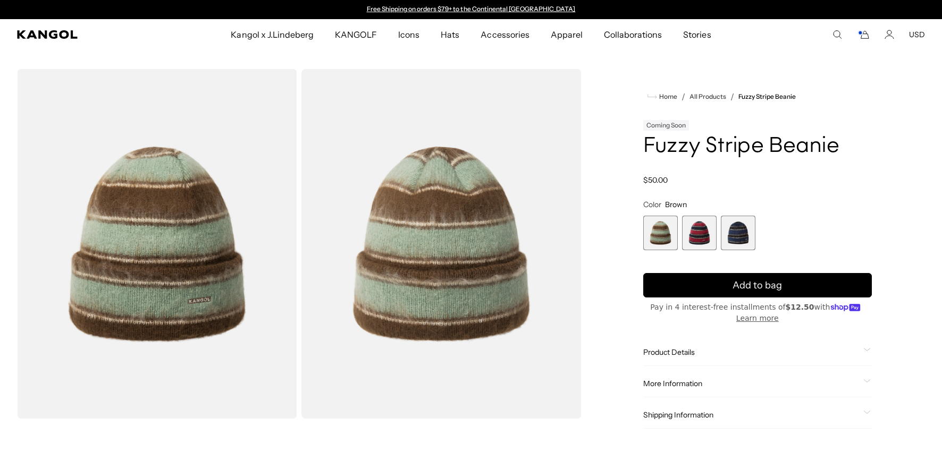
click at [682, 150] on h1 "Fuzzy Stripe Beanie" at bounding box center [757, 146] width 229 height 23
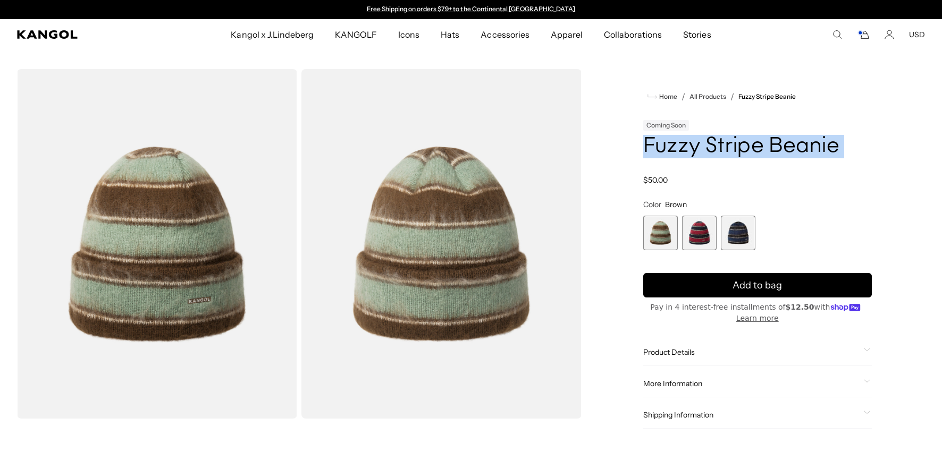
click at [682, 150] on h1 "Fuzzy Stripe Beanie" at bounding box center [757, 146] width 229 height 23
click at [714, 222] on span "2 of 3" at bounding box center [699, 233] width 35 height 35
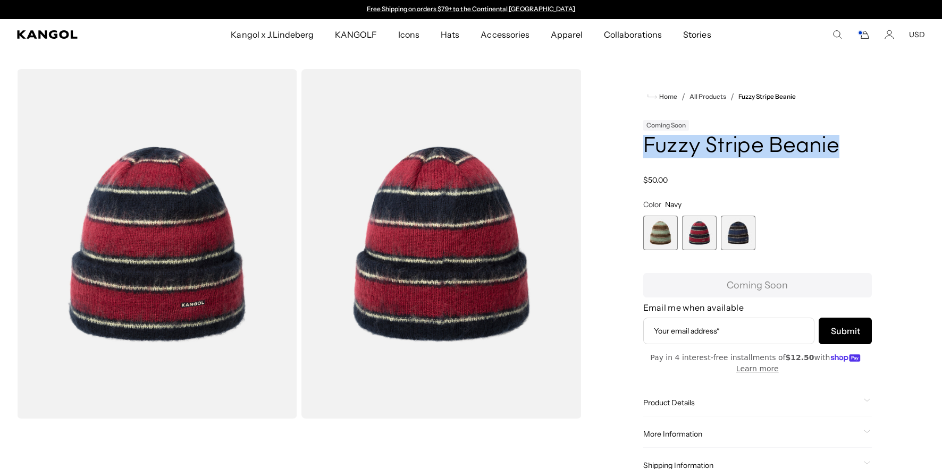
click at [737, 224] on span "3 of 3" at bounding box center [738, 233] width 35 height 35
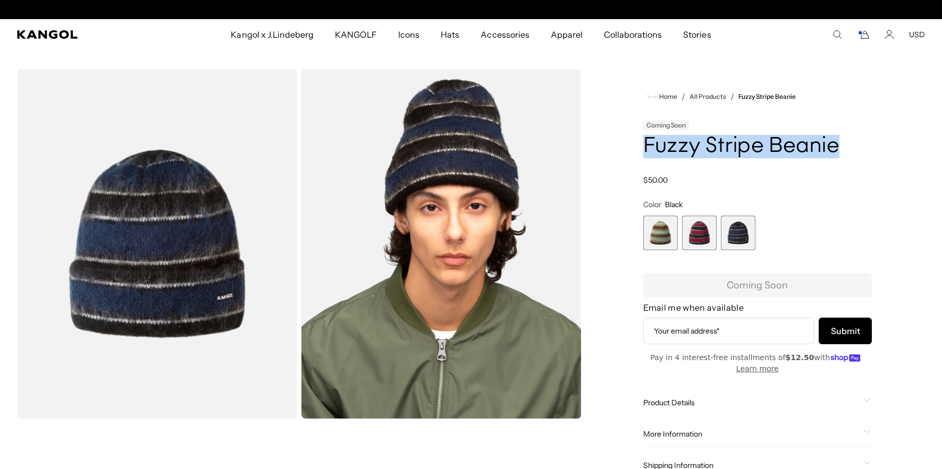
click at [709, 152] on h1 "Fuzzy Stripe Beanie" at bounding box center [757, 146] width 229 height 23
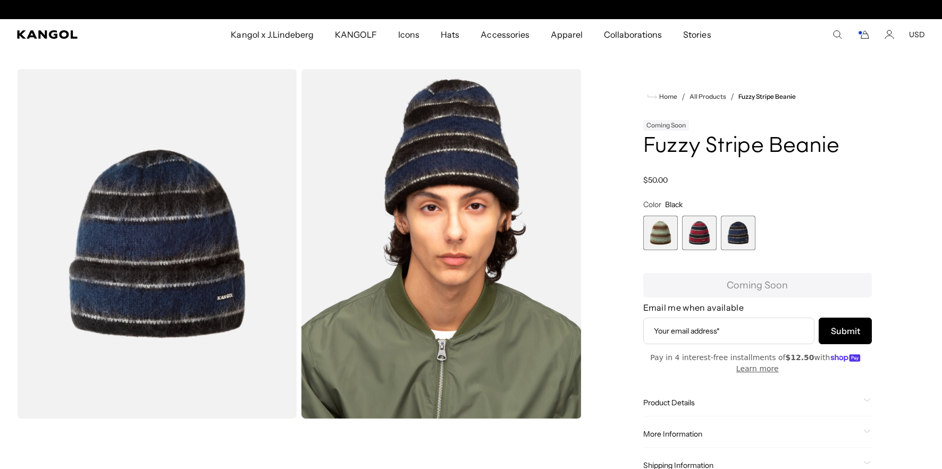
scroll to position [0, 219]
click at [709, 152] on h1 "Fuzzy Stripe Beanie" at bounding box center [757, 146] width 229 height 23
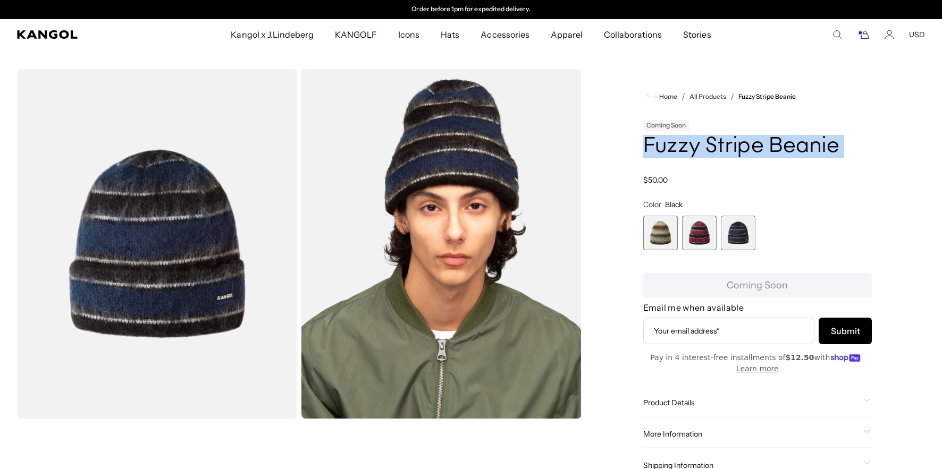
click at [709, 152] on h1 "Fuzzy Stripe Beanie" at bounding box center [757, 146] width 229 height 23
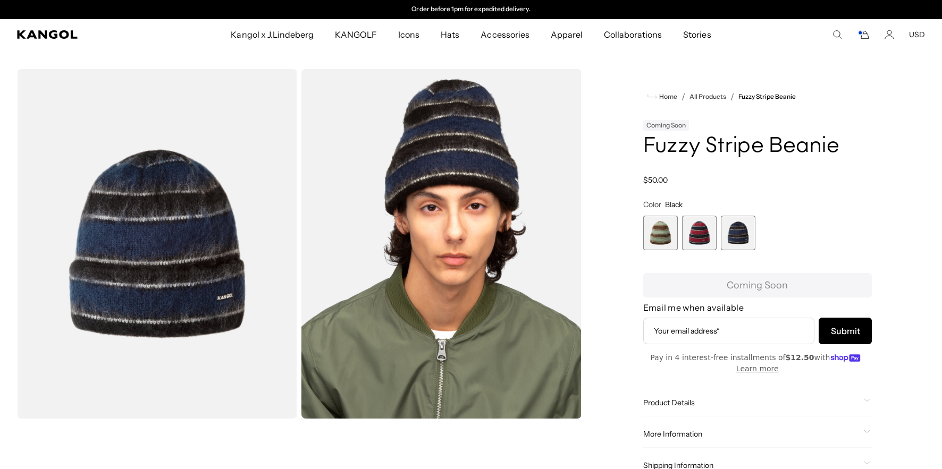
drag, startPoint x: 673, startPoint y: 431, endPoint x: 679, endPoint y: 429, distance: 5.9
click at [673, 431] on span "More Information" at bounding box center [751, 434] width 216 height 10
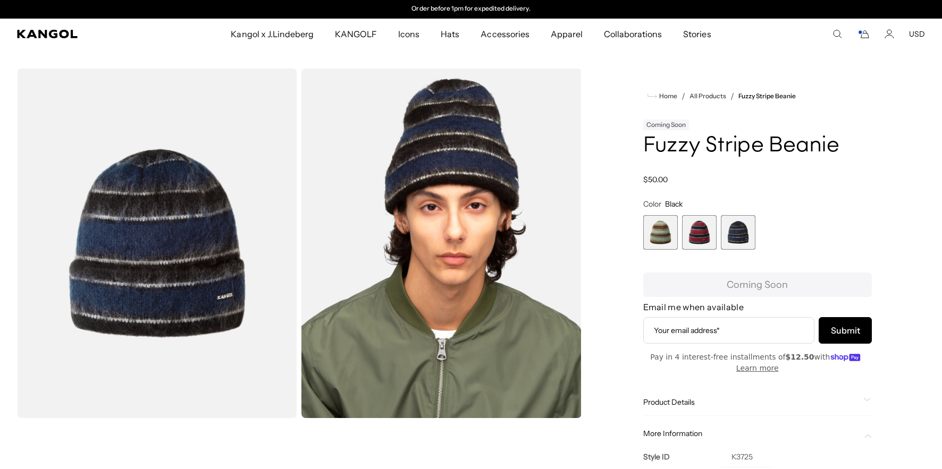
click at [750, 460] on td "K3725" at bounding box center [747, 457] width 53 height 21
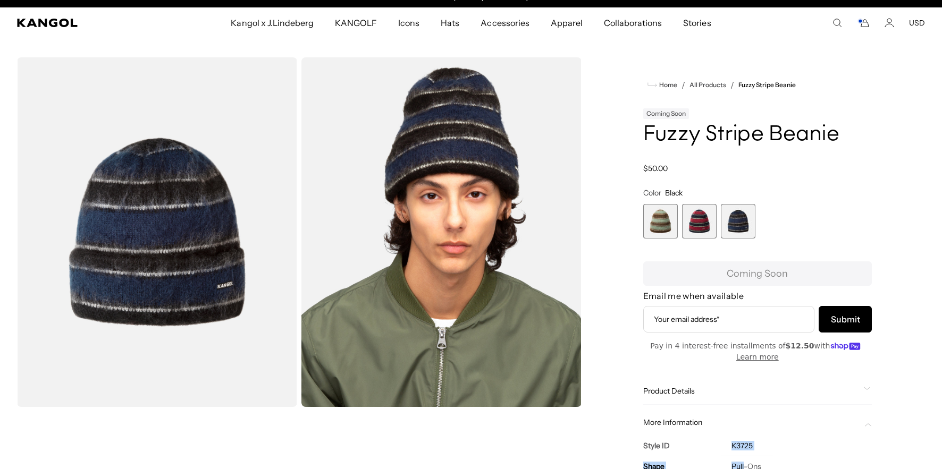
copy tbody "K3725 Shape Pull"
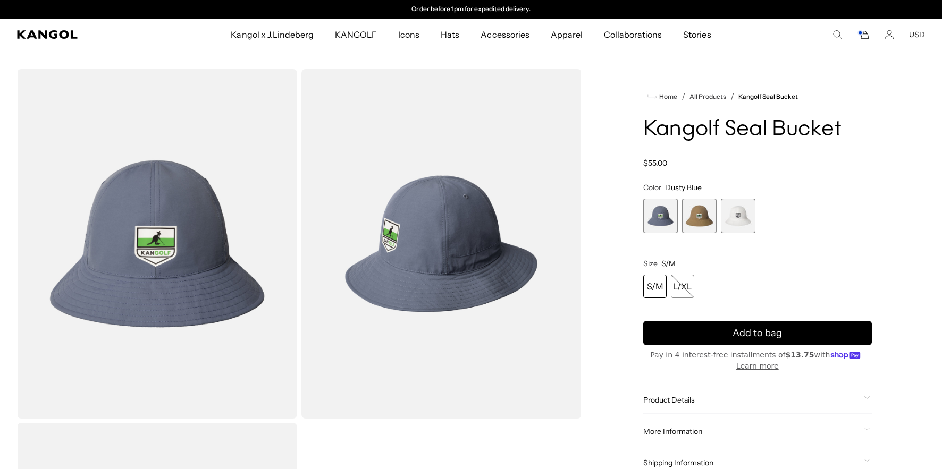
click at [688, 136] on h1 "Kangolf Seal Bucket" at bounding box center [757, 129] width 229 height 23
copy div "Kangolf Seal Bucket"
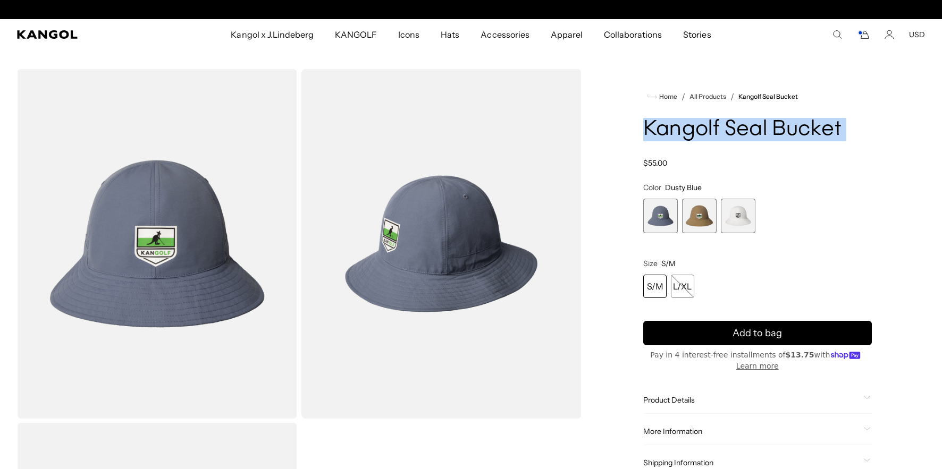
scroll to position [0, 219]
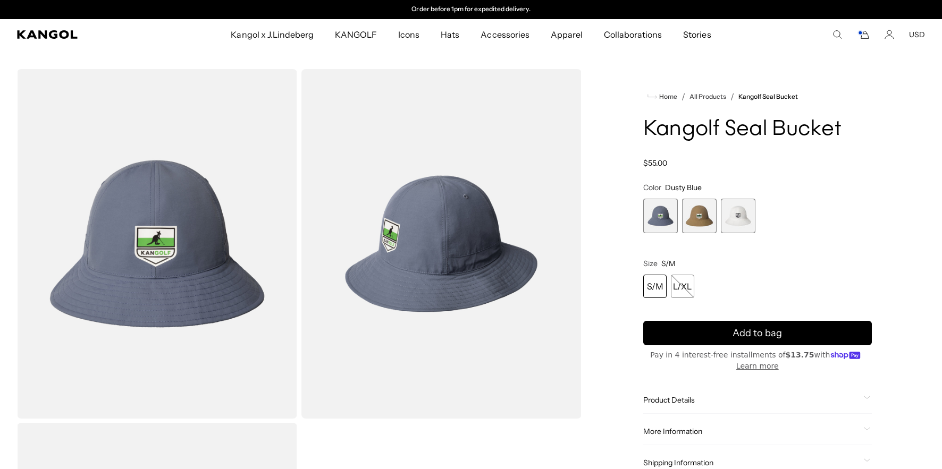
click at [665, 433] on span "More Information" at bounding box center [751, 432] width 216 height 10
click at [740, 448] on td "K5462GC" at bounding box center [748, 455] width 55 height 21
click at [746, 454] on td "K5462GC" at bounding box center [748, 455] width 55 height 21
copy td "K5462GC"
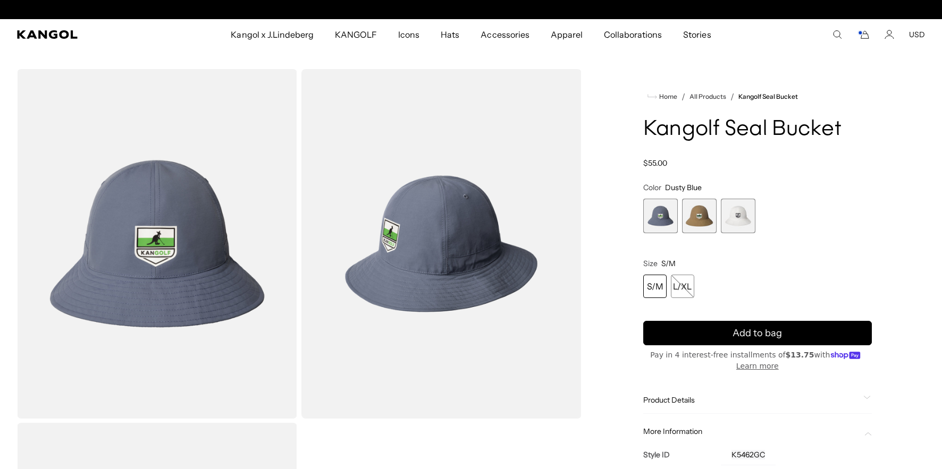
scroll to position [0, 0]
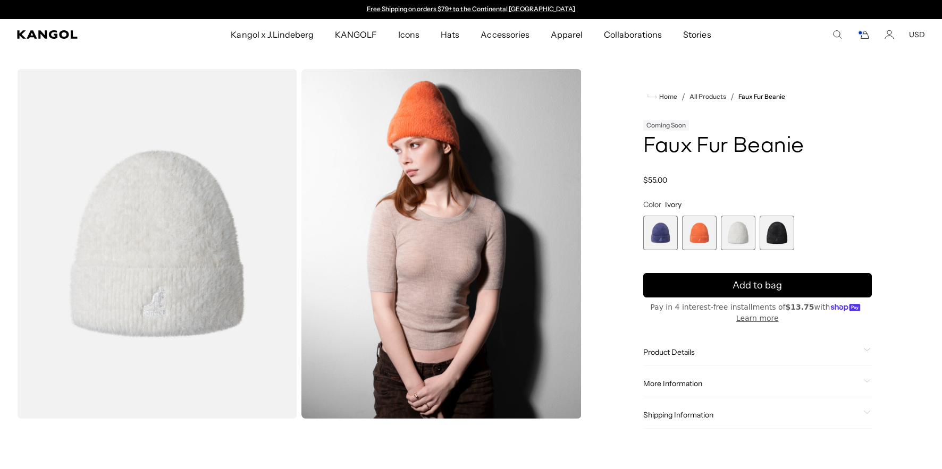
click at [677, 156] on h1 "Faux Fur Beanie" at bounding box center [757, 146] width 229 height 23
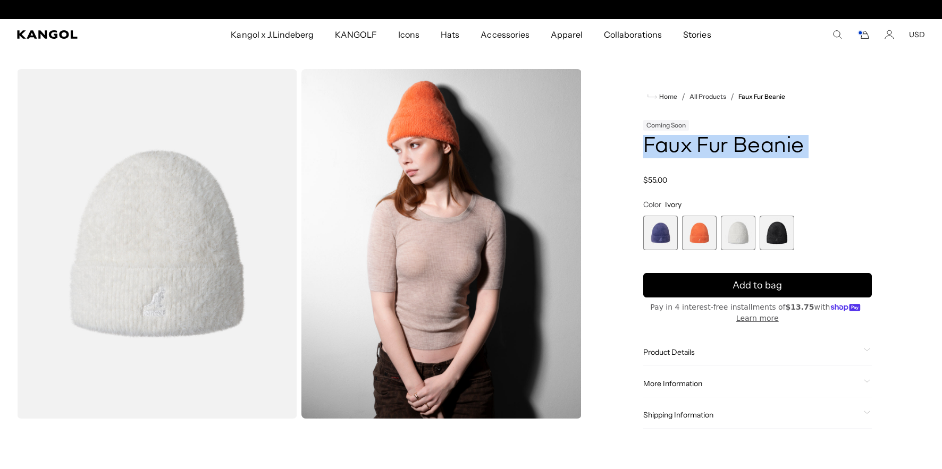
click at [677, 156] on h1 "Faux Fur Beanie" at bounding box center [757, 146] width 229 height 23
copy div "Faux Fur Beanie"
click at [653, 239] on span "1 of 4" at bounding box center [660, 233] width 35 height 35
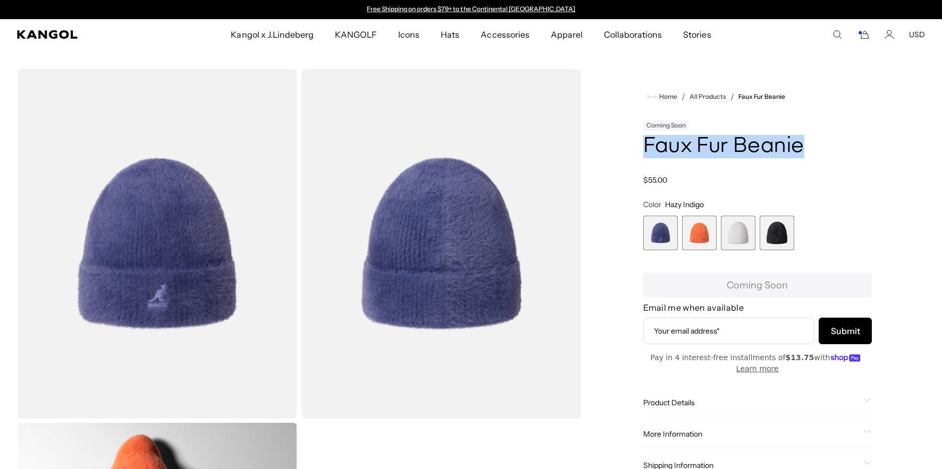
click at [700, 231] on span "2 of 4" at bounding box center [699, 233] width 35 height 35
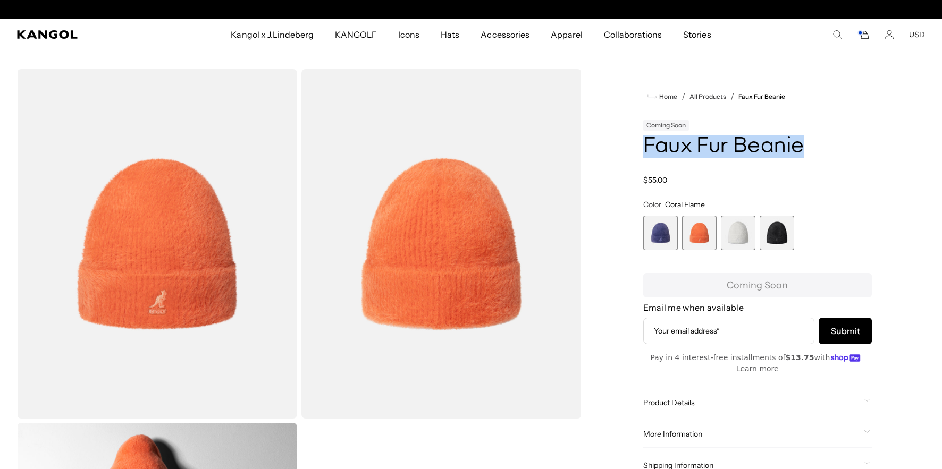
click at [734, 230] on span "3 of 4" at bounding box center [738, 233] width 35 height 35
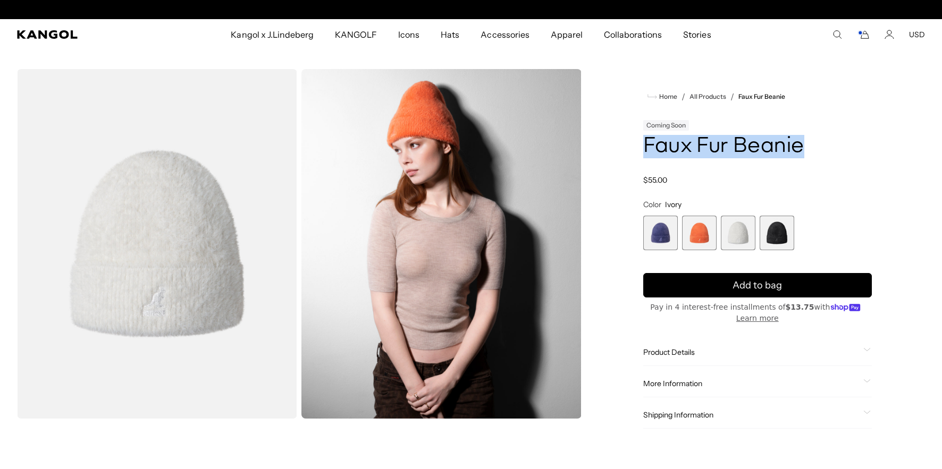
scroll to position [0, 219]
click at [778, 229] on span "4 of 4" at bounding box center [776, 233] width 35 height 35
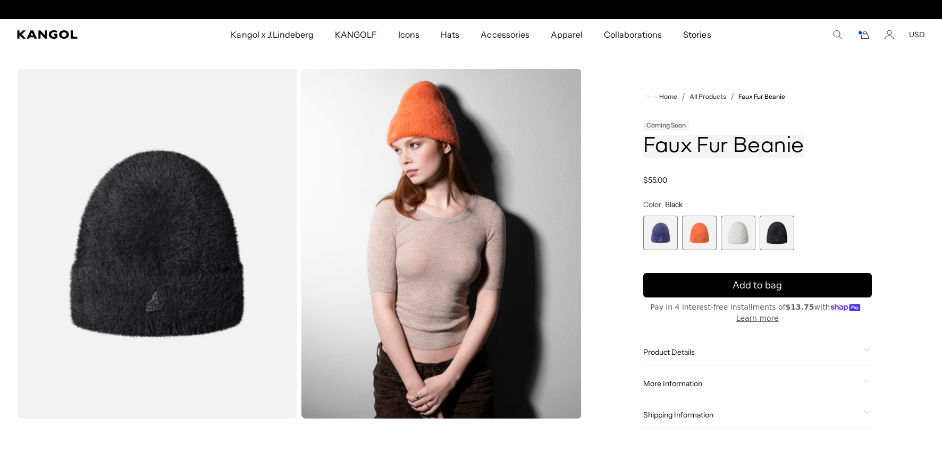
scroll to position [0, 219]
click at [694, 383] on span "More Information" at bounding box center [751, 384] width 216 height 10
click at [740, 406] on td "K3661" at bounding box center [747, 407] width 53 height 21
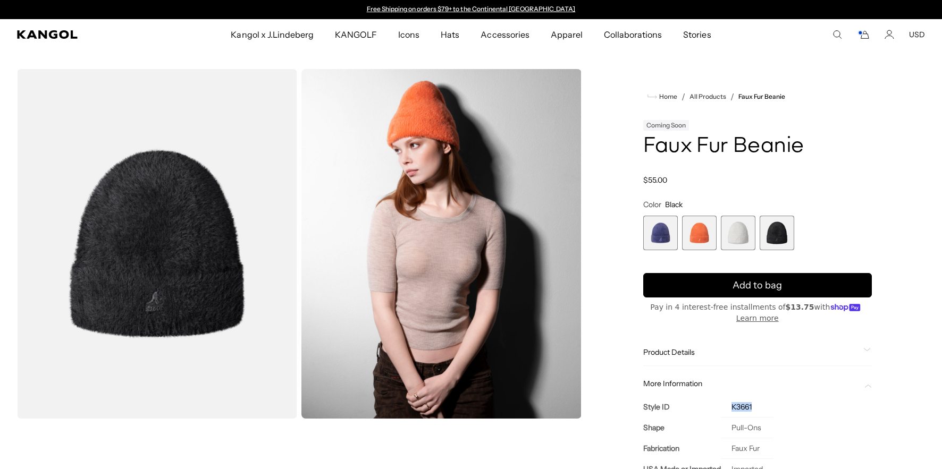
click at [740, 406] on td "K3661" at bounding box center [747, 407] width 53 height 21
copy td "K3661"
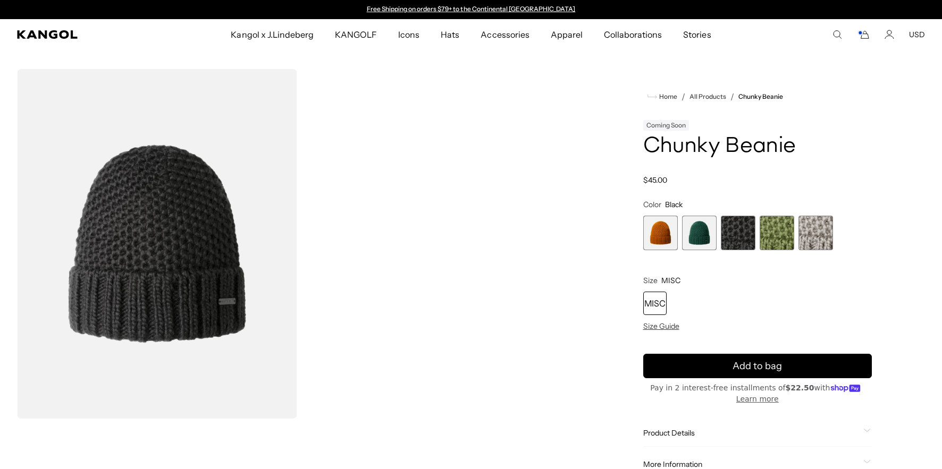
click at [697, 147] on h1 "Chunky Beanie" at bounding box center [757, 146] width 229 height 23
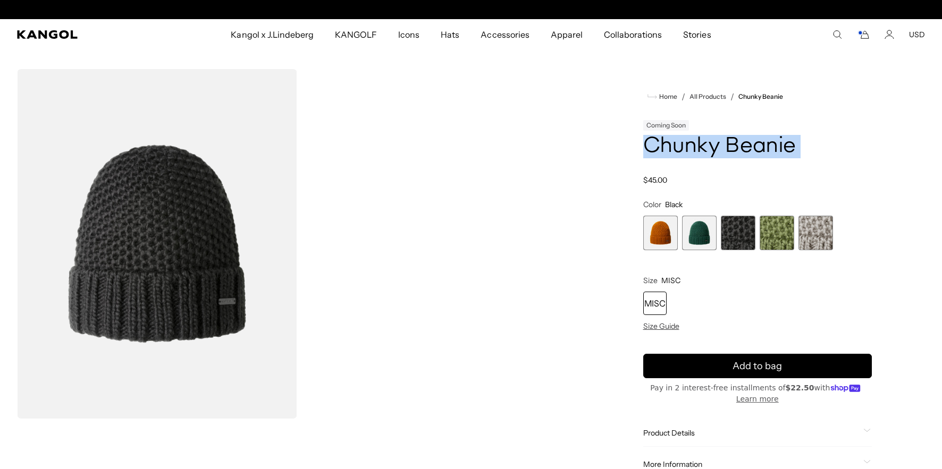
click at [697, 147] on h1 "Chunky Beanie" at bounding box center [757, 146] width 229 height 23
copy div "Chunky Beanie"
click at [666, 232] on span "1 of 5" at bounding box center [660, 233] width 35 height 35
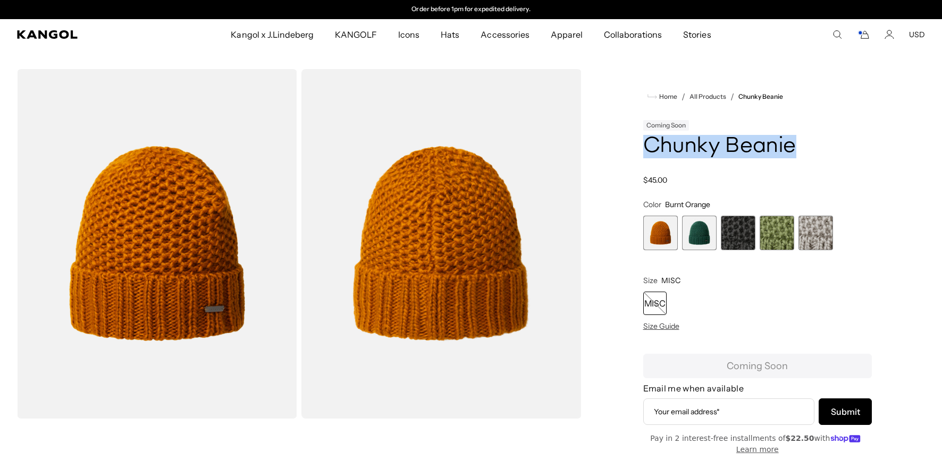
click at [706, 232] on span "2 of 5" at bounding box center [699, 233] width 35 height 35
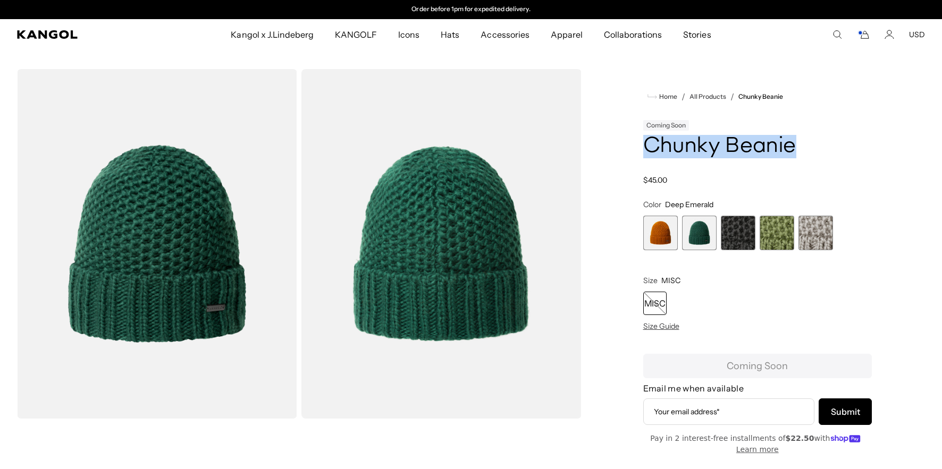
click at [736, 230] on span "3 of 5" at bounding box center [738, 233] width 35 height 35
click at [779, 232] on span "4 of 5" at bounding box center [776, 233] width 35 height 35
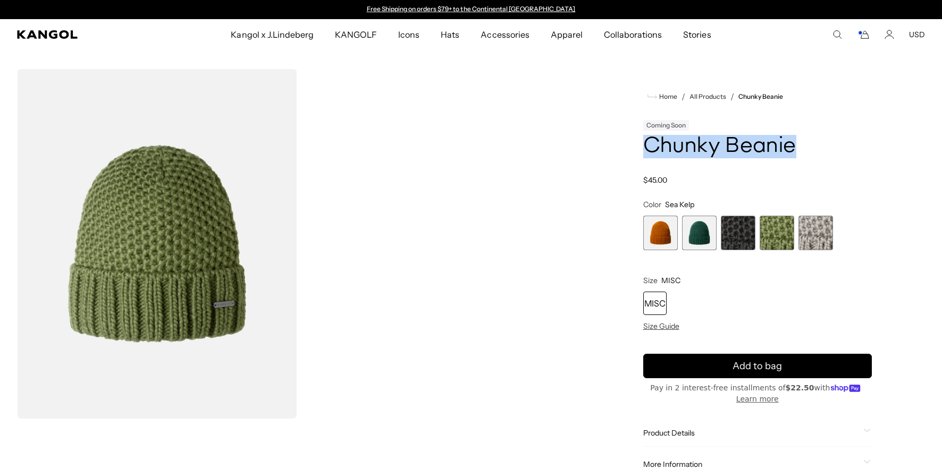
click at [831, 230] on span "5 of 5" at bounding box center [815, 233] width 35 height 35
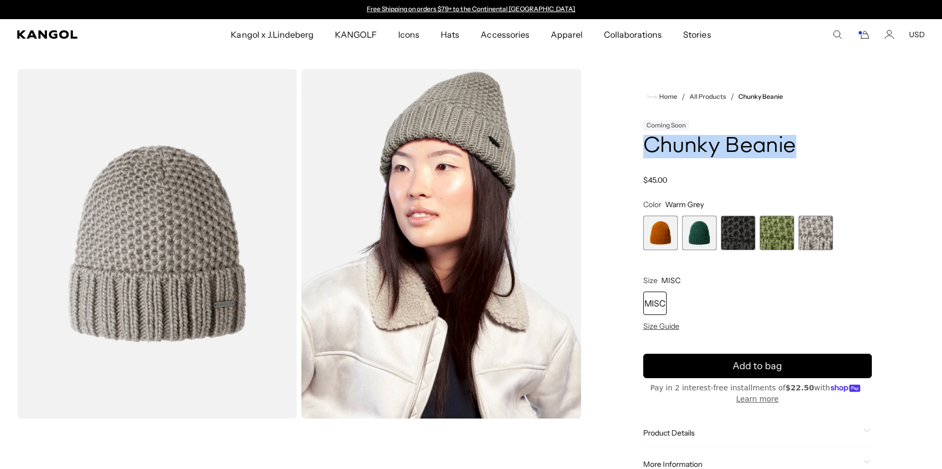
click at [737, 225] on span "3 of 5" at bounding box center [738, 233] width 35 height 35
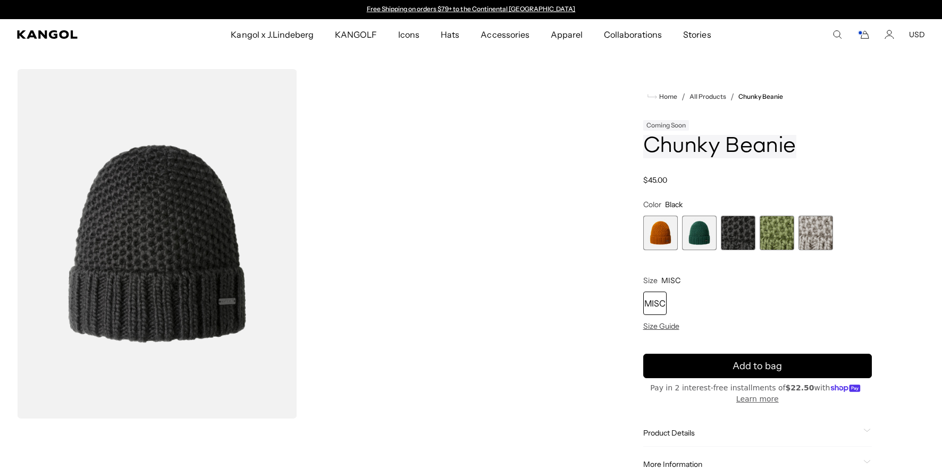
scroll to position [88, 0]
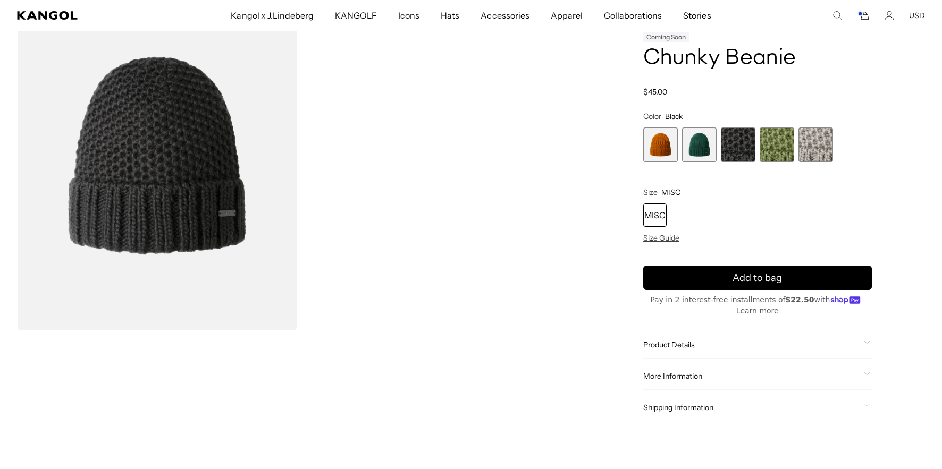
click at [803, 379] on span "More Information" at bounding box center [751, 377] width 216 height 10
click at [740, 399] on td "K3722" at bounding box center [747, 400] width 53 height 21
copy td "K3722"
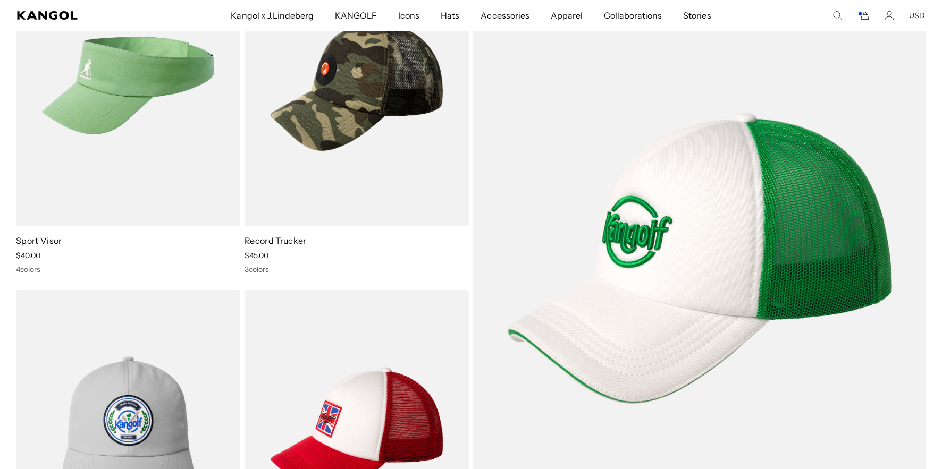
scroll to position [0, 219]
